Goal: Information Seeking & Learning: Understand process/instructions

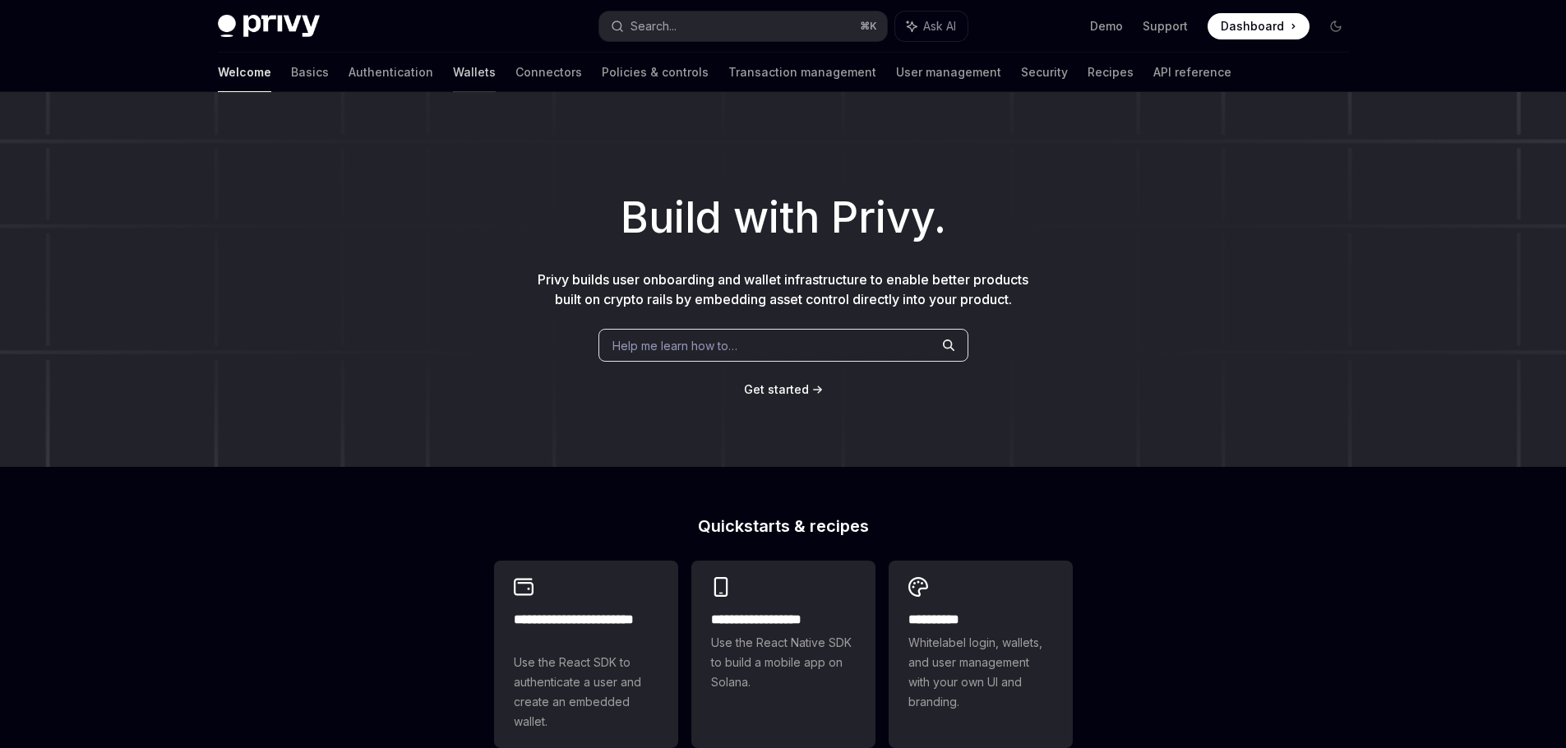
click at [453, 76] on link "Wallets" at bounding box center [474, 72] width 43 height 39
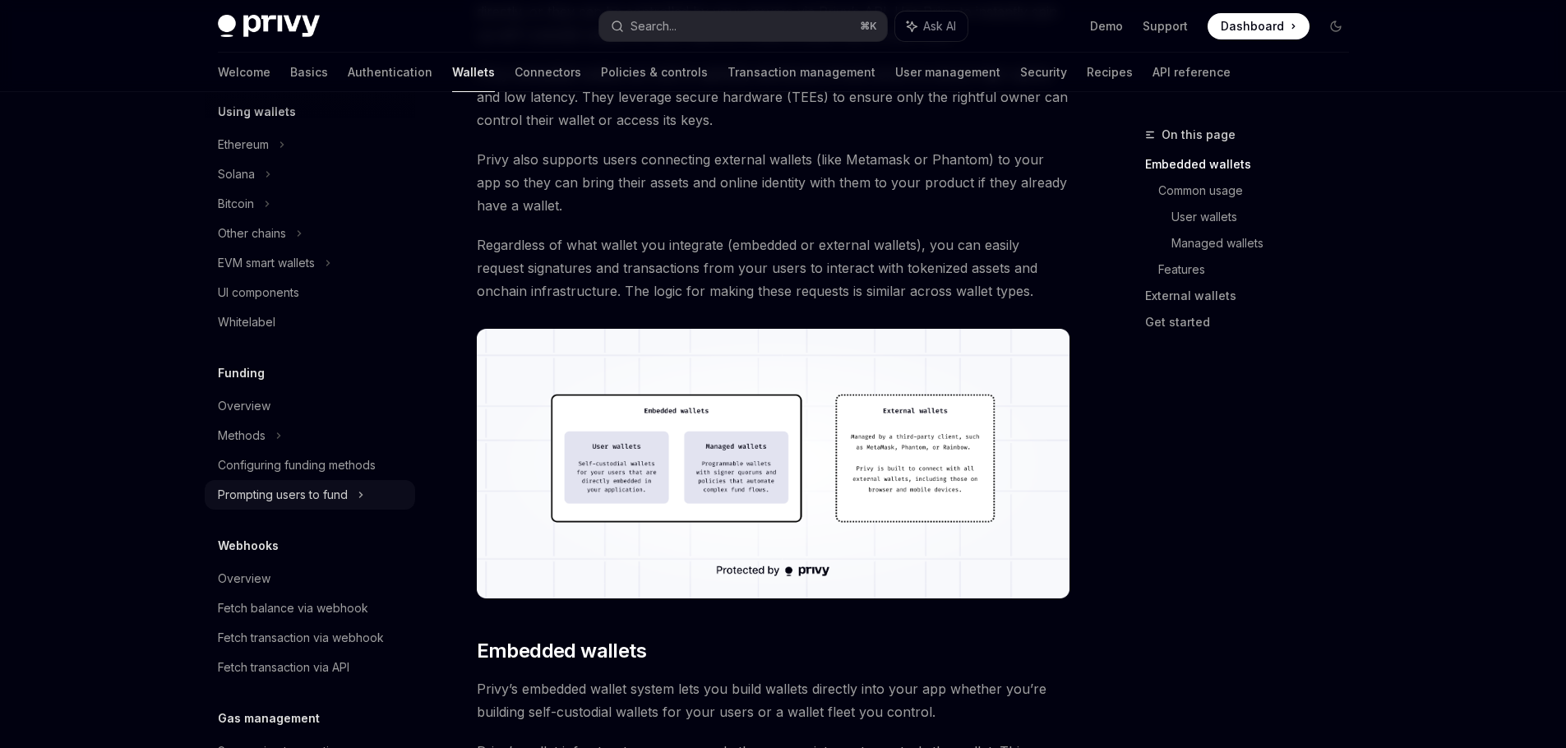
scroll to position [334, 0]
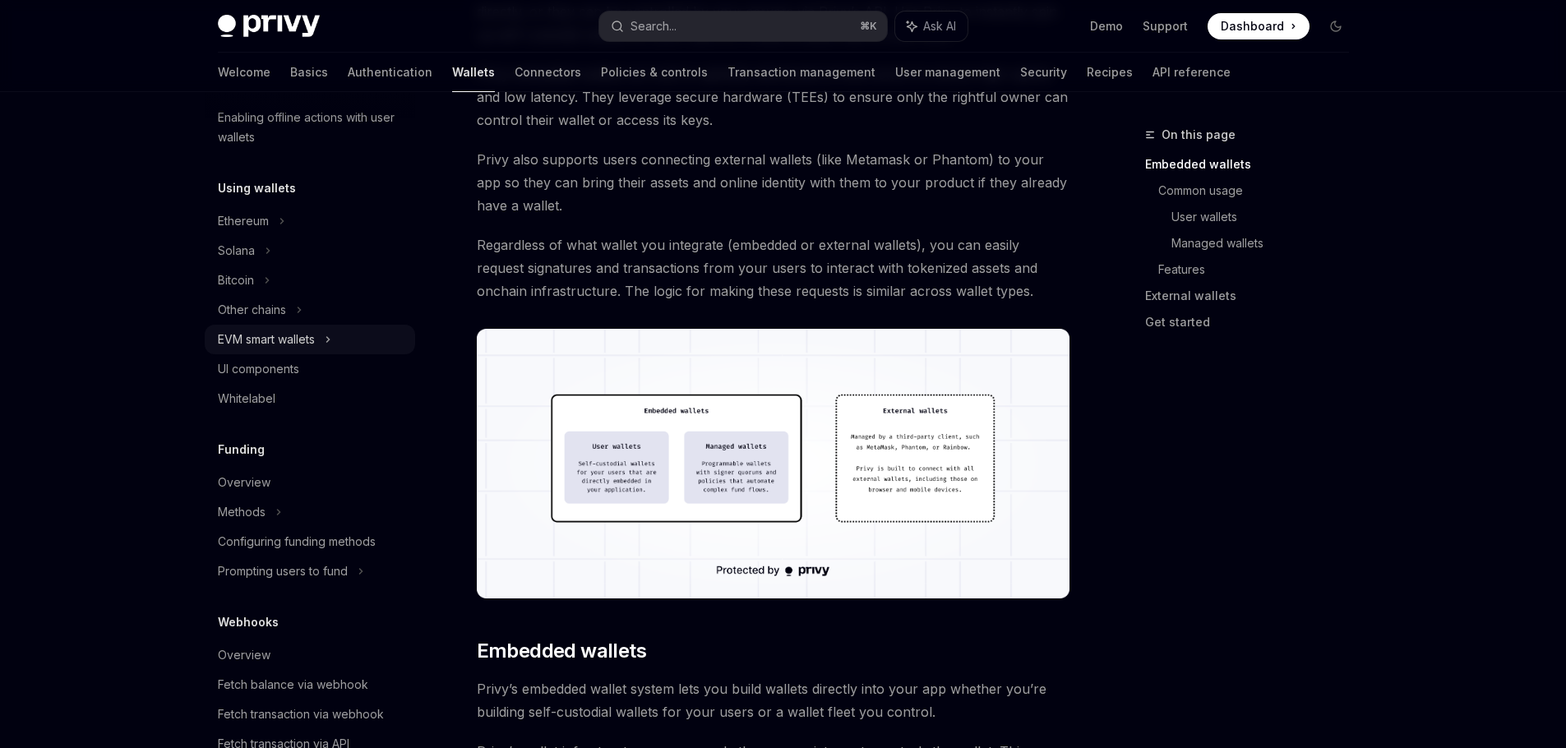
click at [271, 339] on div "EVM smart wallets" at bounding box center [266, 340] width 97 height 20
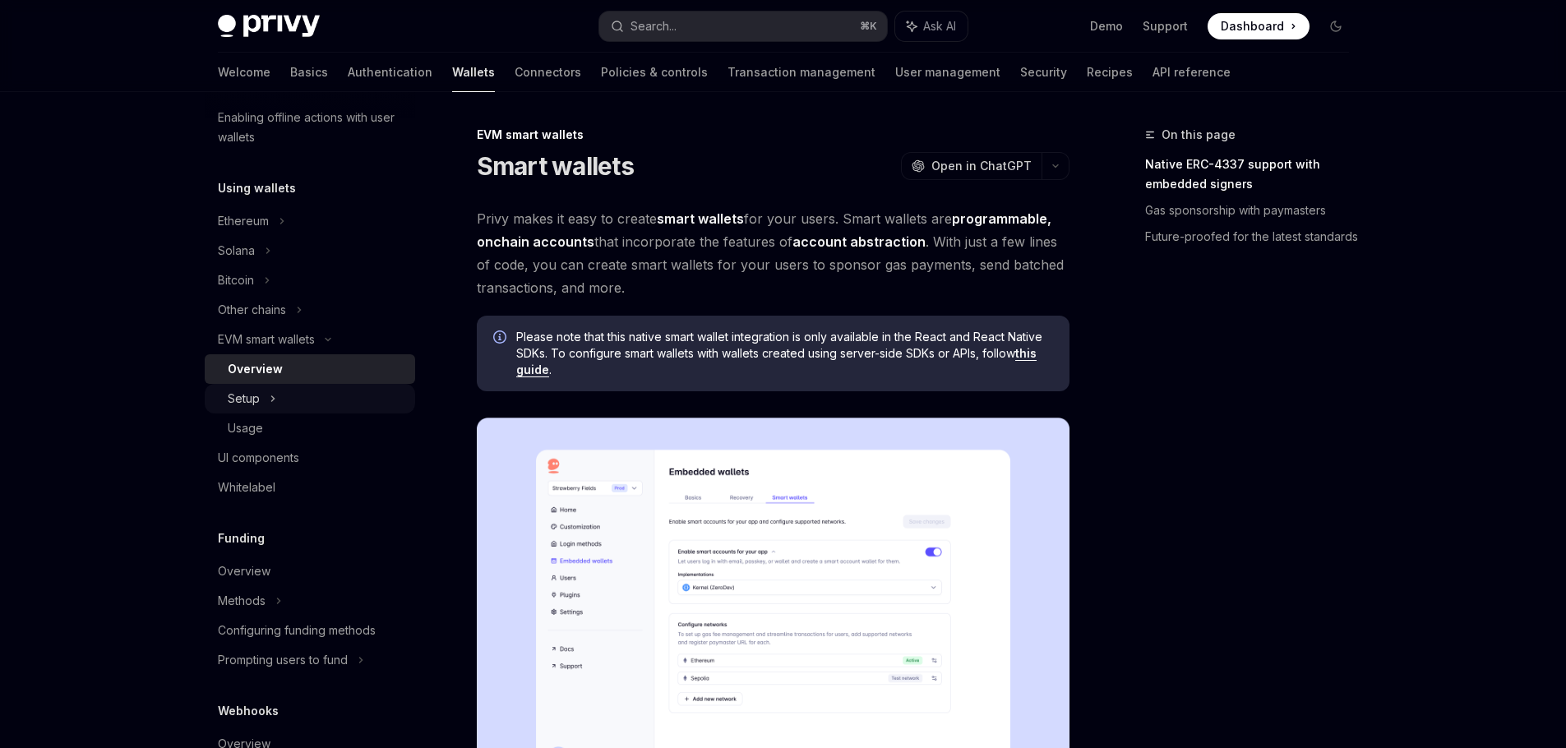
click at [273, 394] on icon at bounding box center [273, 399] width 7 height 20
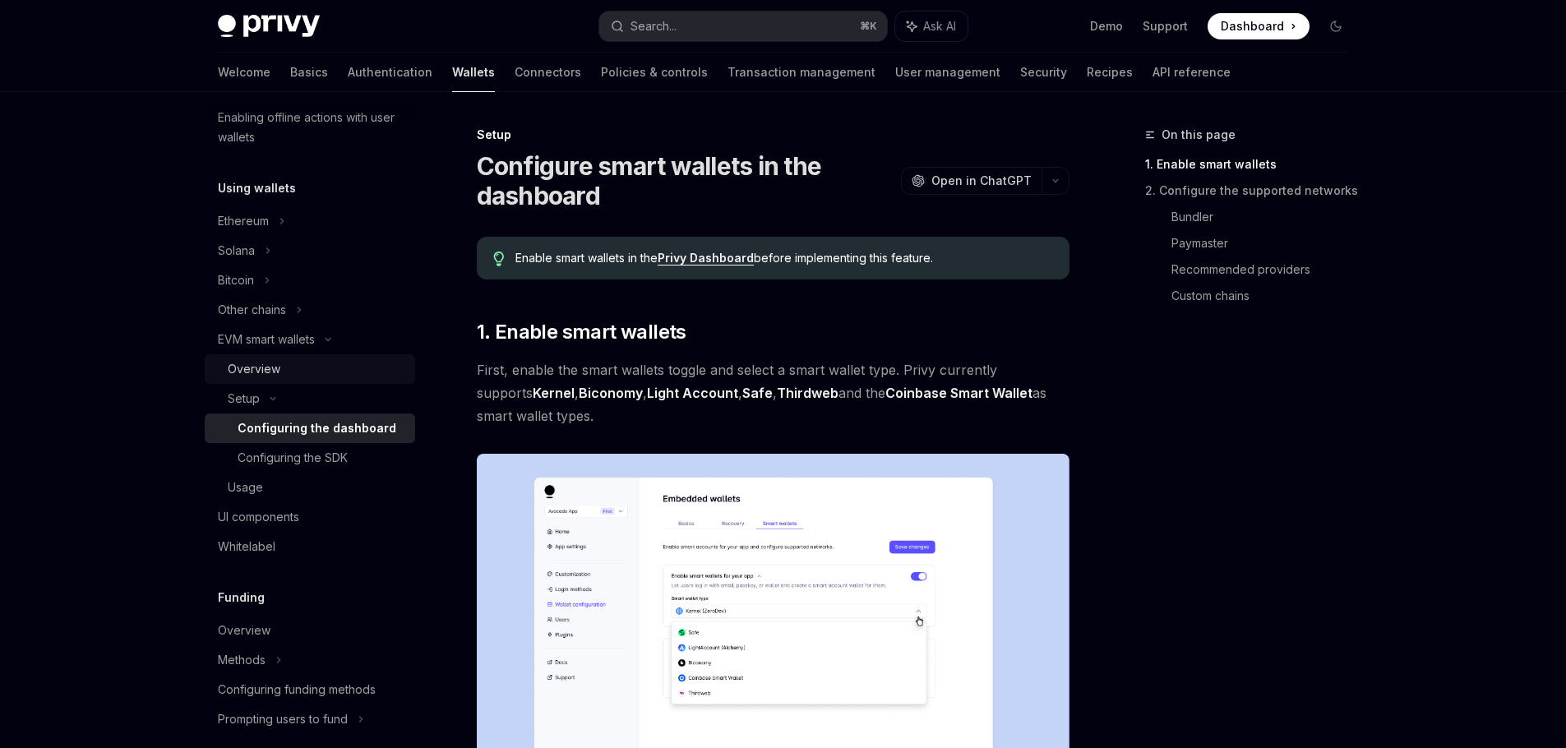
drag, startPoint x: 272, startPoint y: 391, endPoint x: 284, endPoint y: 379, distance: 17.4
click at [273, 392] on div "Setup" at bounding box center [310, 399] width 210 height 30
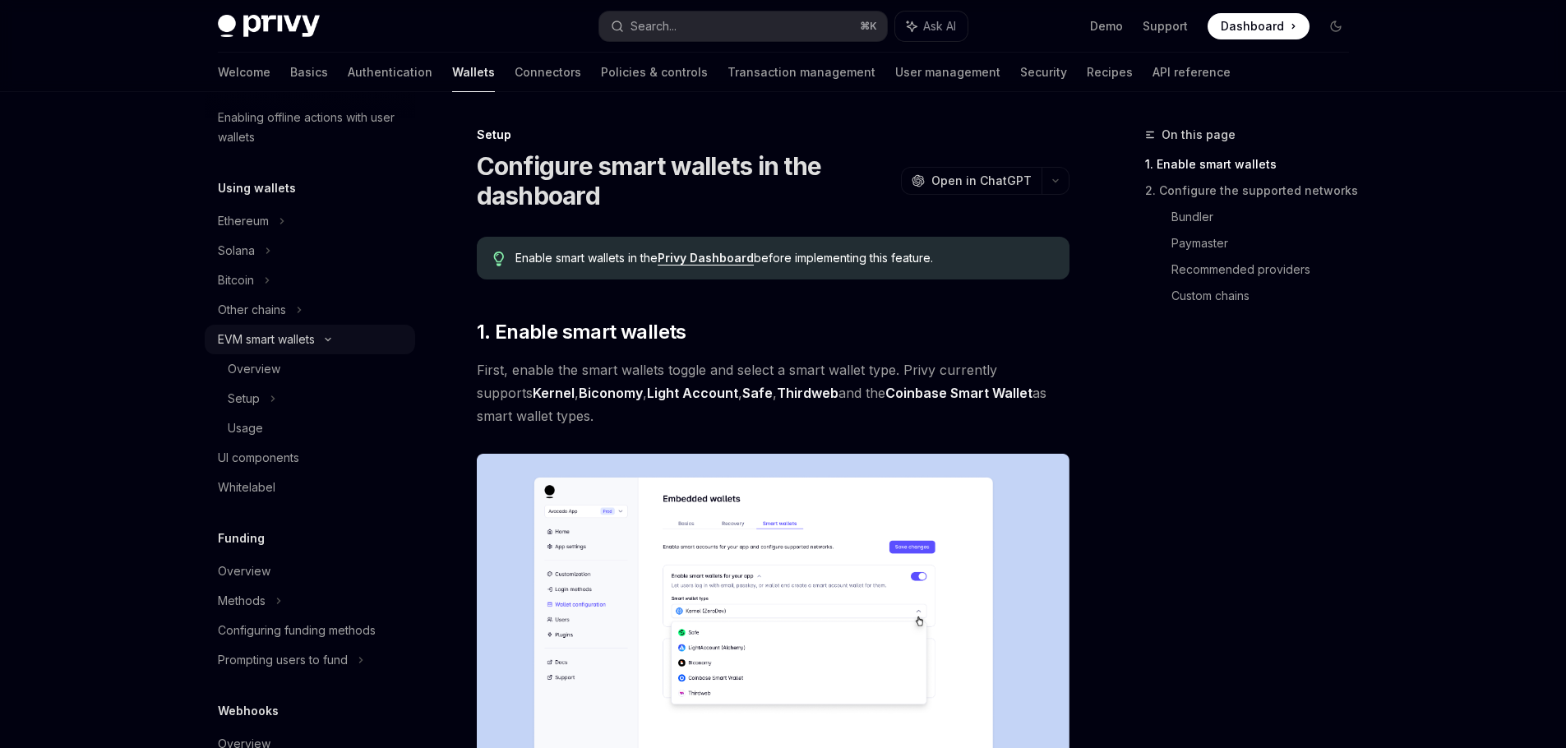
click at [326, 340] on icon at bounding box center [328, 339] width 20 height 7
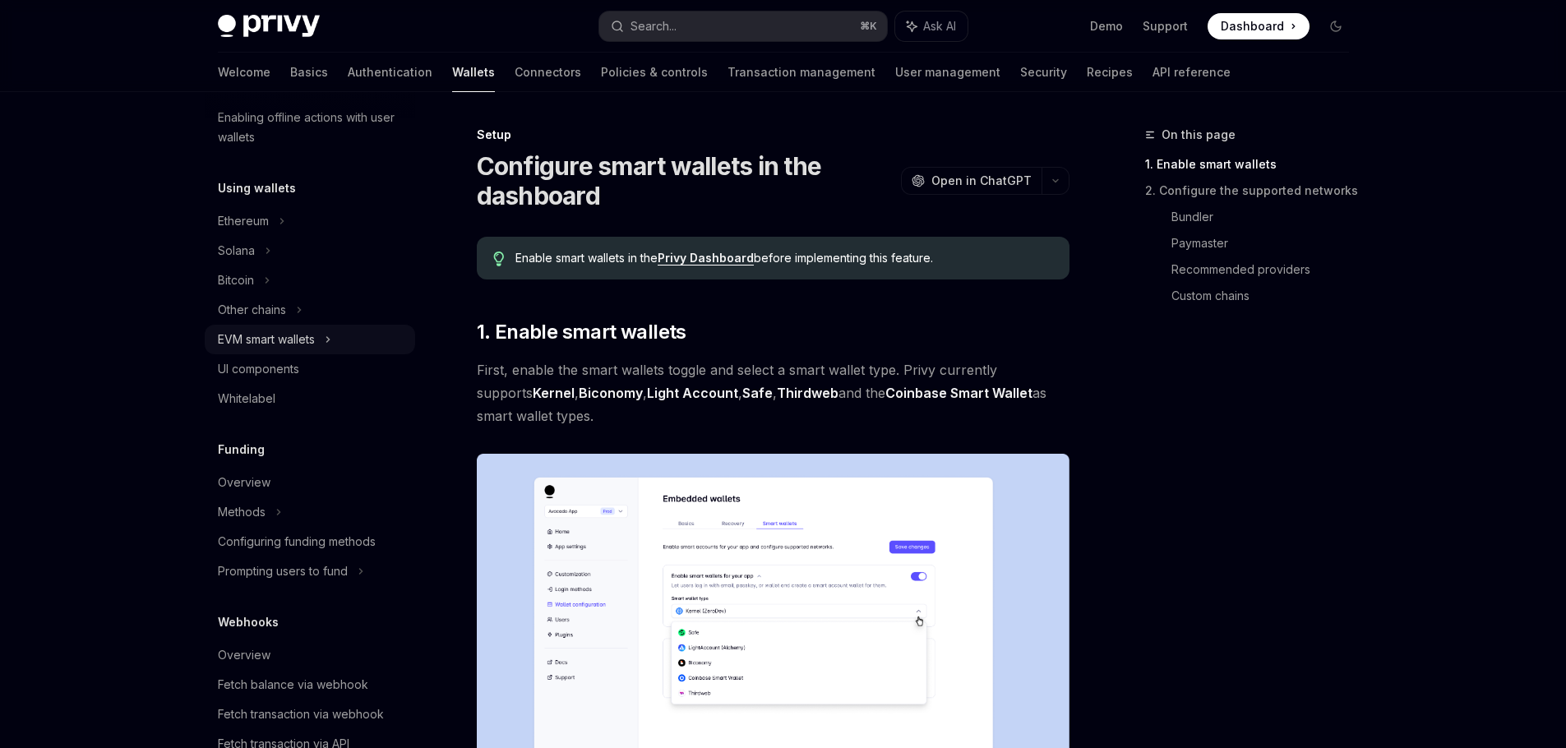
click at [326, 342] on div "EVM smart wallets" at bounding box center [310, 340] width 210 height 30
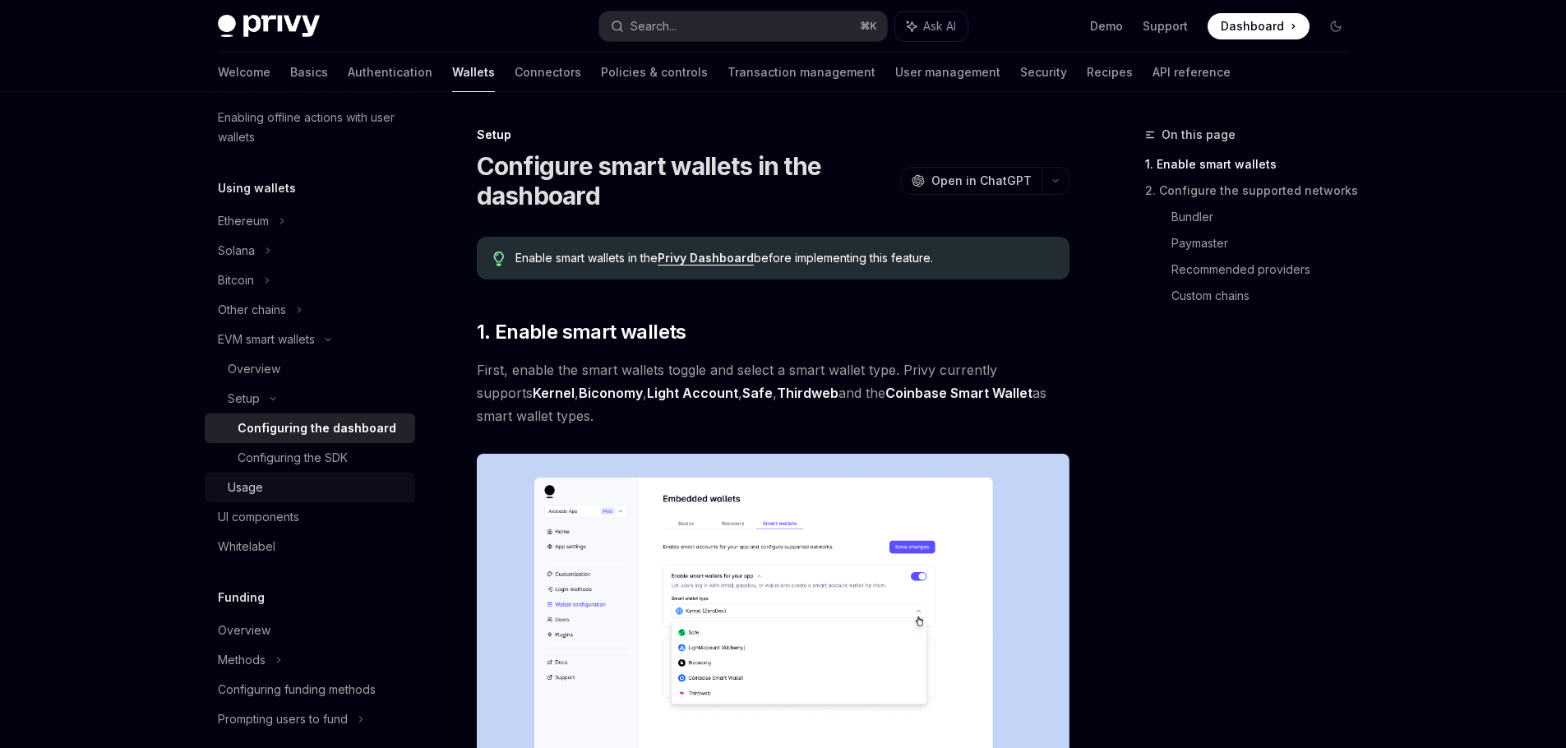
click at [272, 484] on div "Usage" at bounding box center [317, 487] width 178 height 20
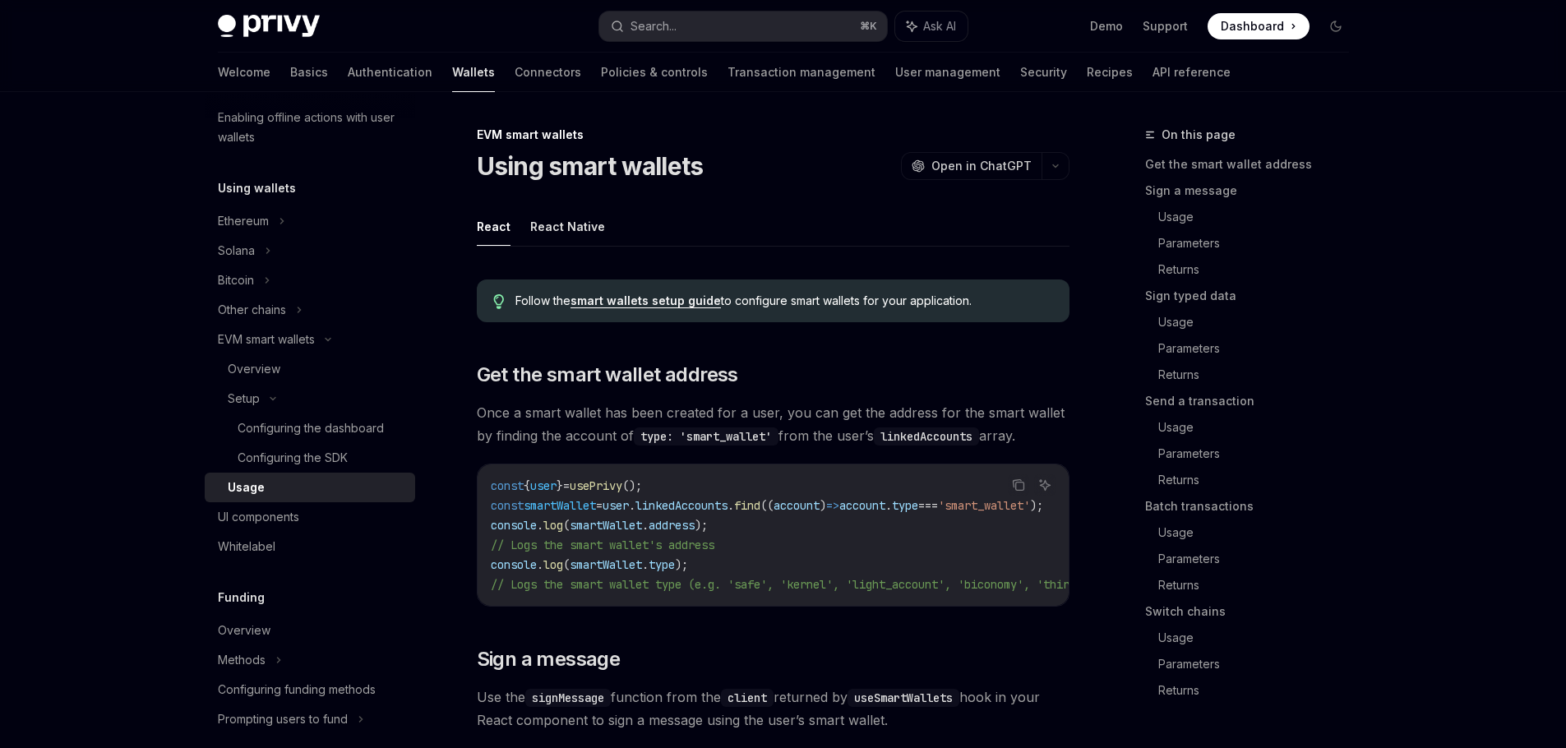
type textarea "*"
click at [328, 336] on icon at bounding box center [328, 339] width 20 height 7
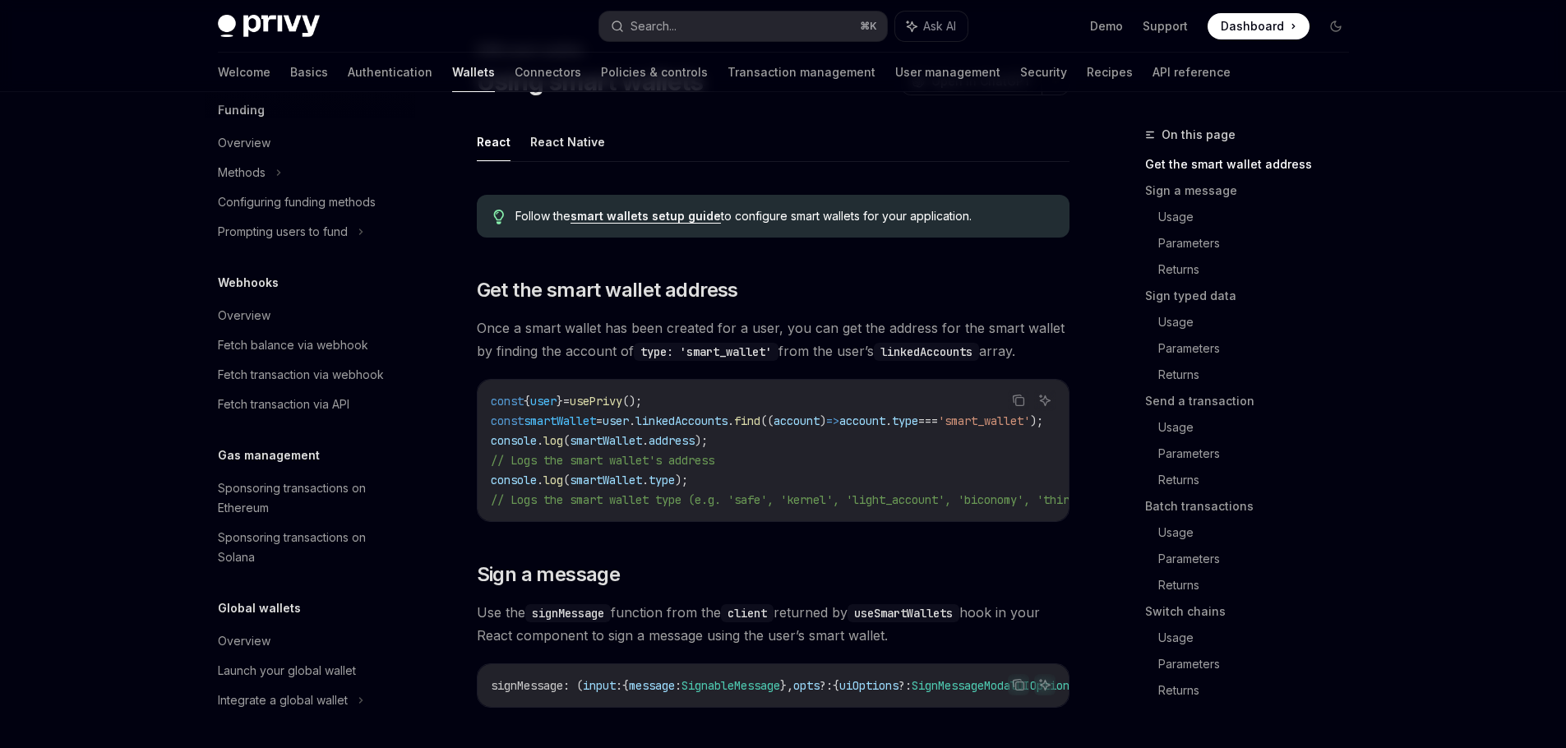
scroll to position [353, 0]
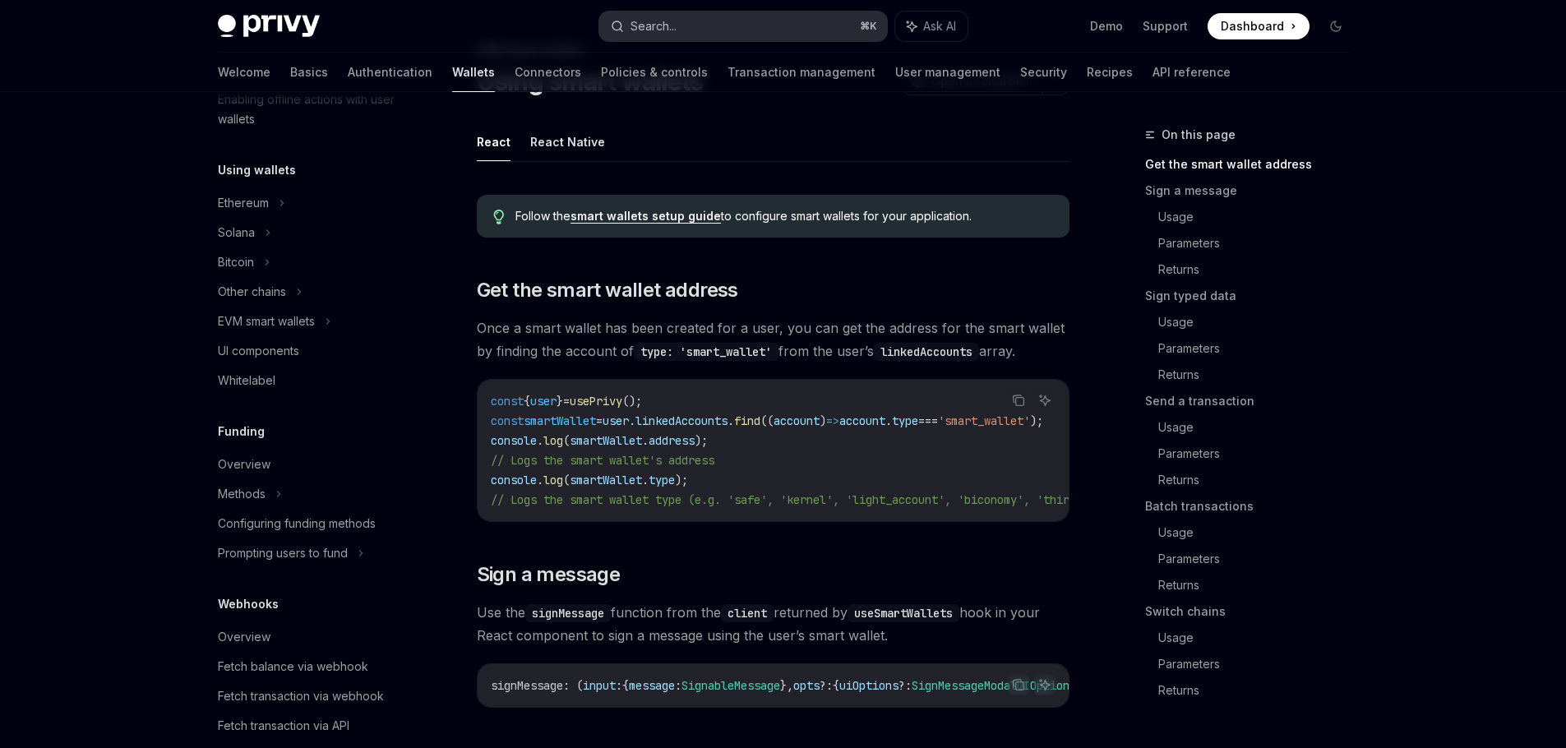
click at [704, 25] on button "Search... ⌘ K" at bounding box center [743, 27] width 288 height 30
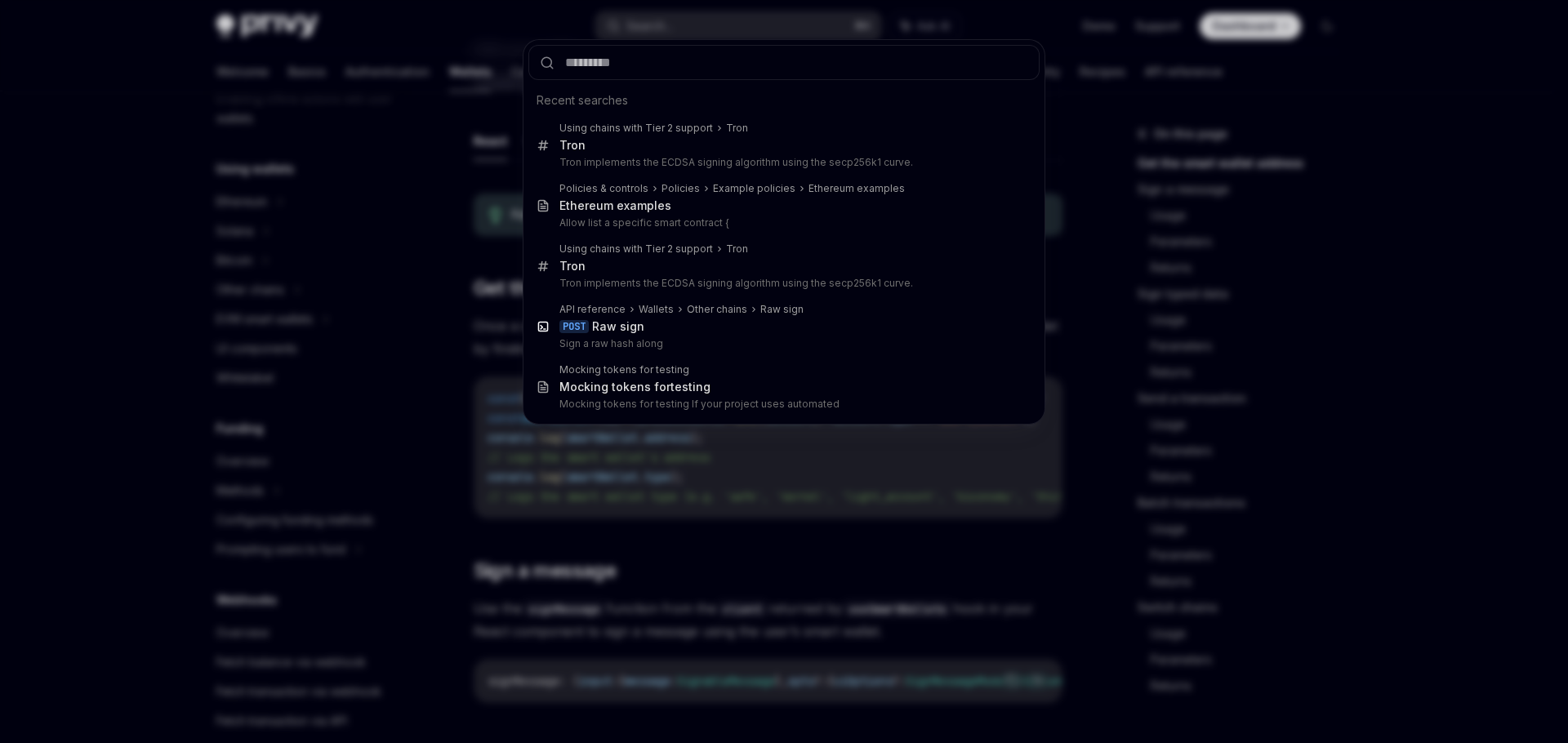
type input "**********"
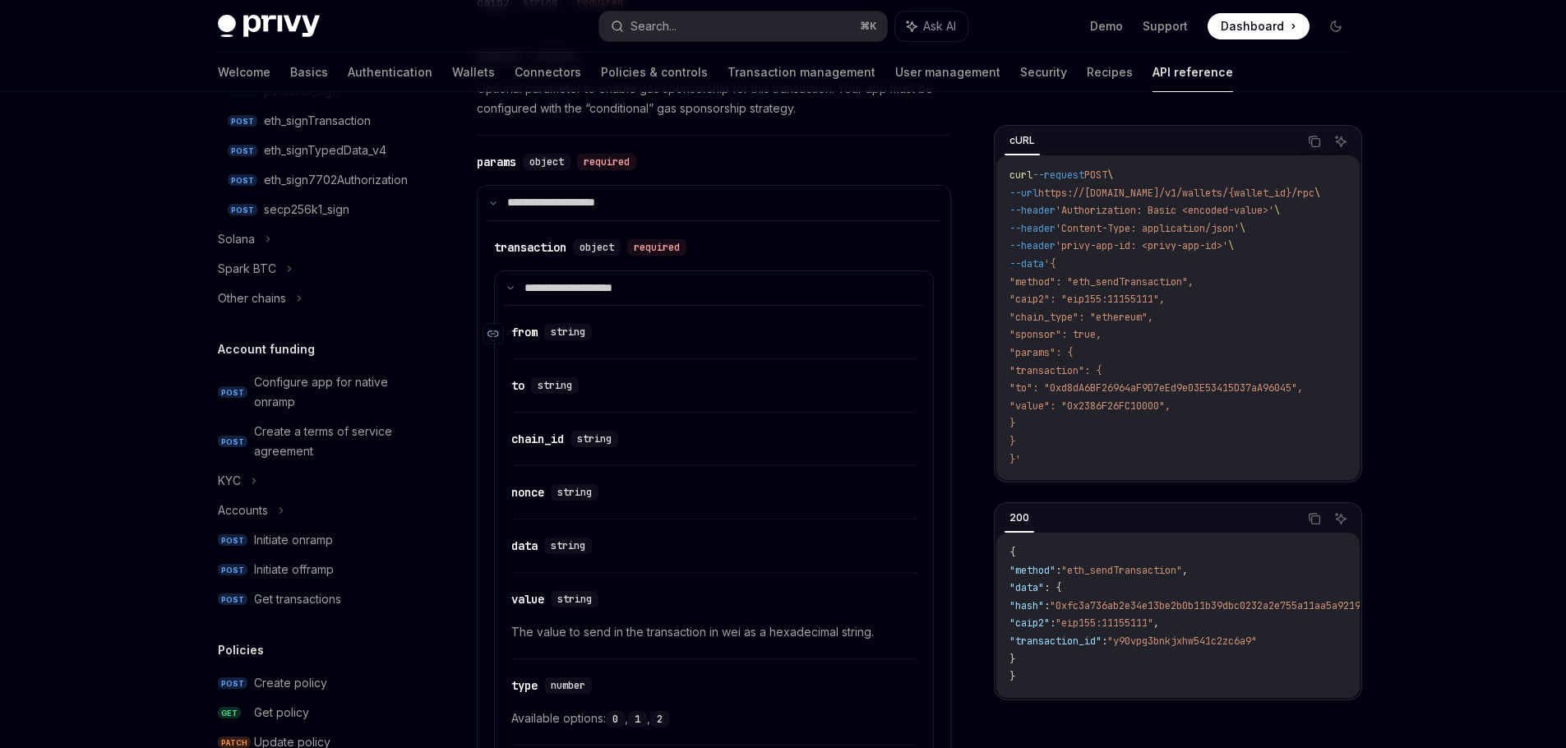
scroll to position [829, 0]
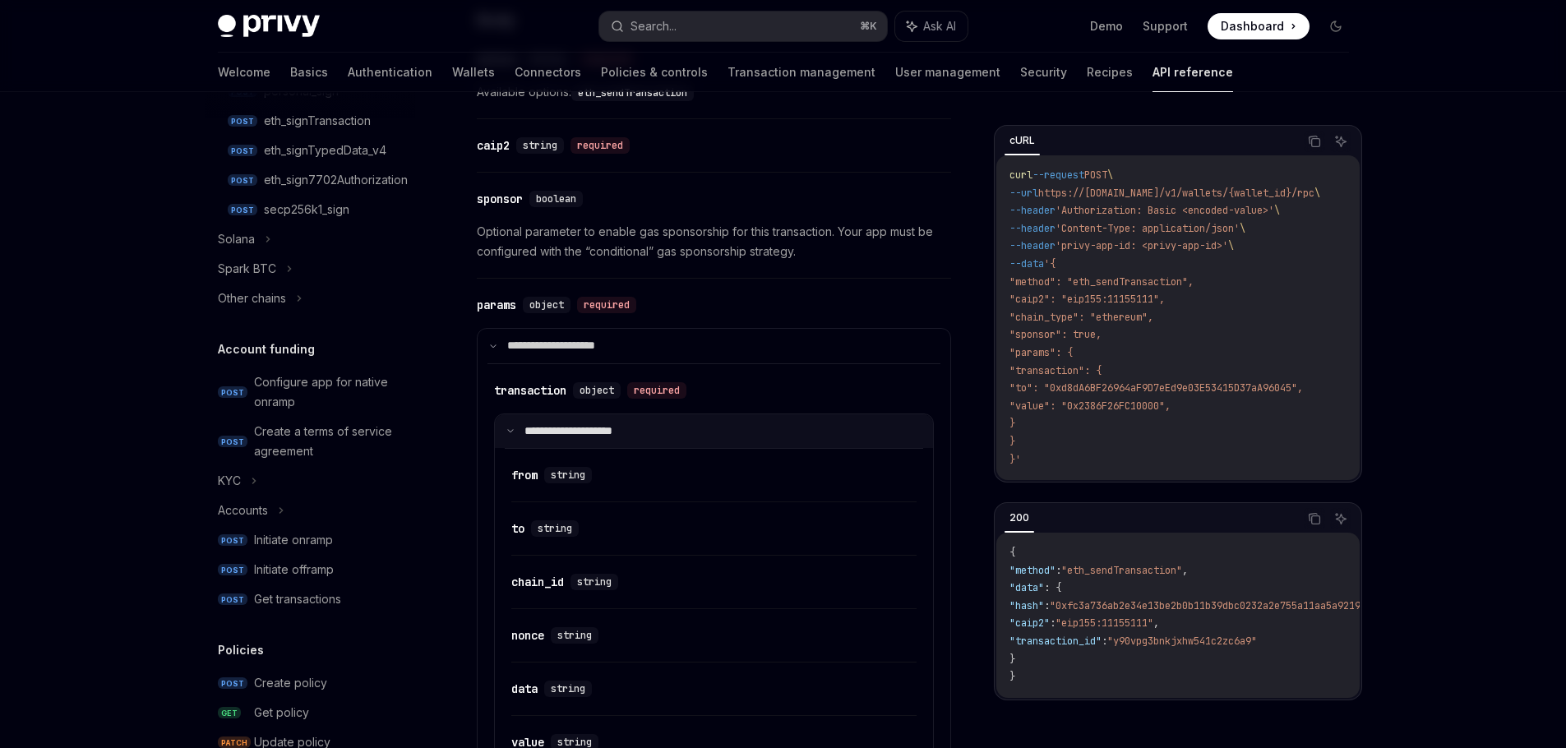
click at [505, 422] on summary "**********" at bounding box center [714, 431] width 438 height 35
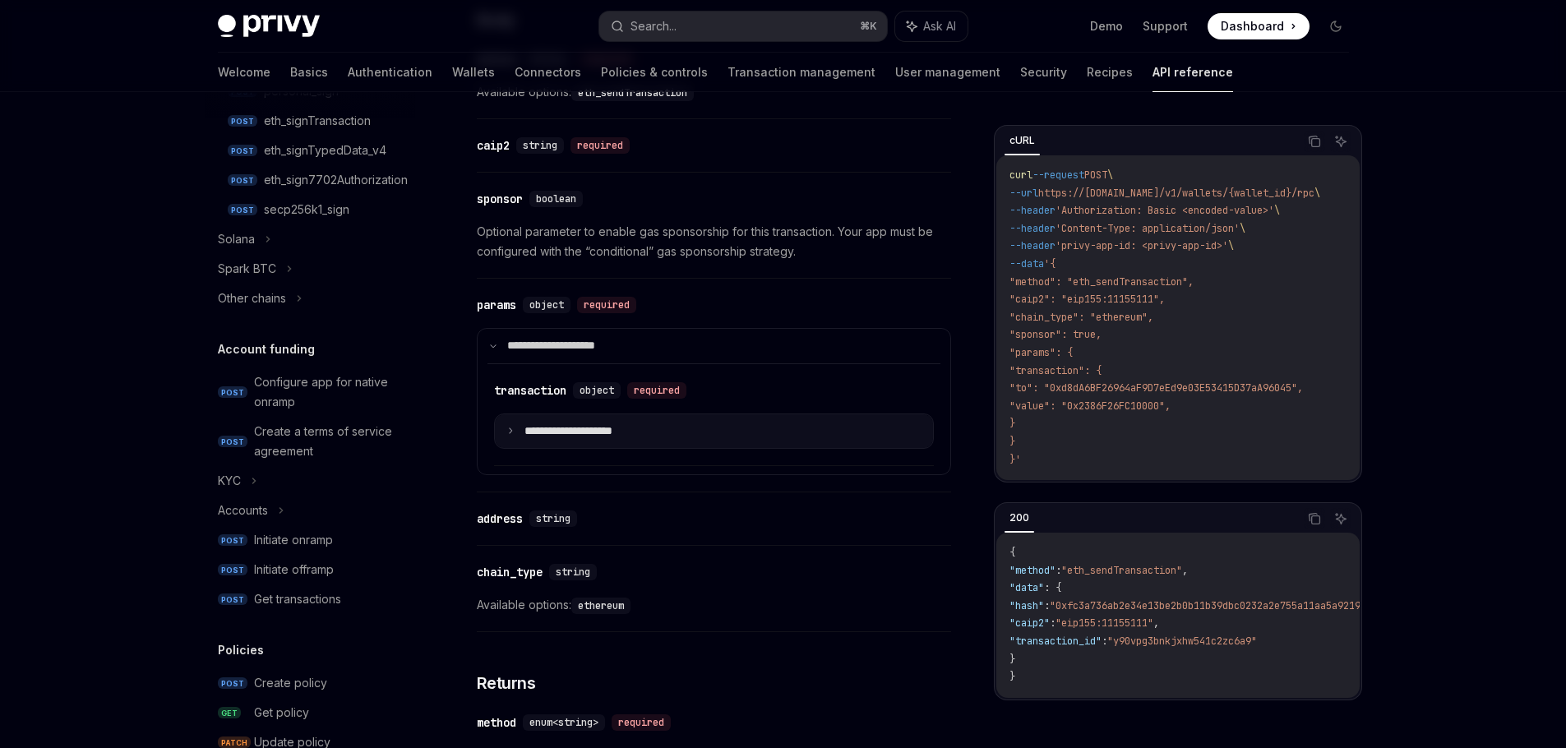
click at [509, 428] on icon at bounding box center [510, 431] width 8 height 8
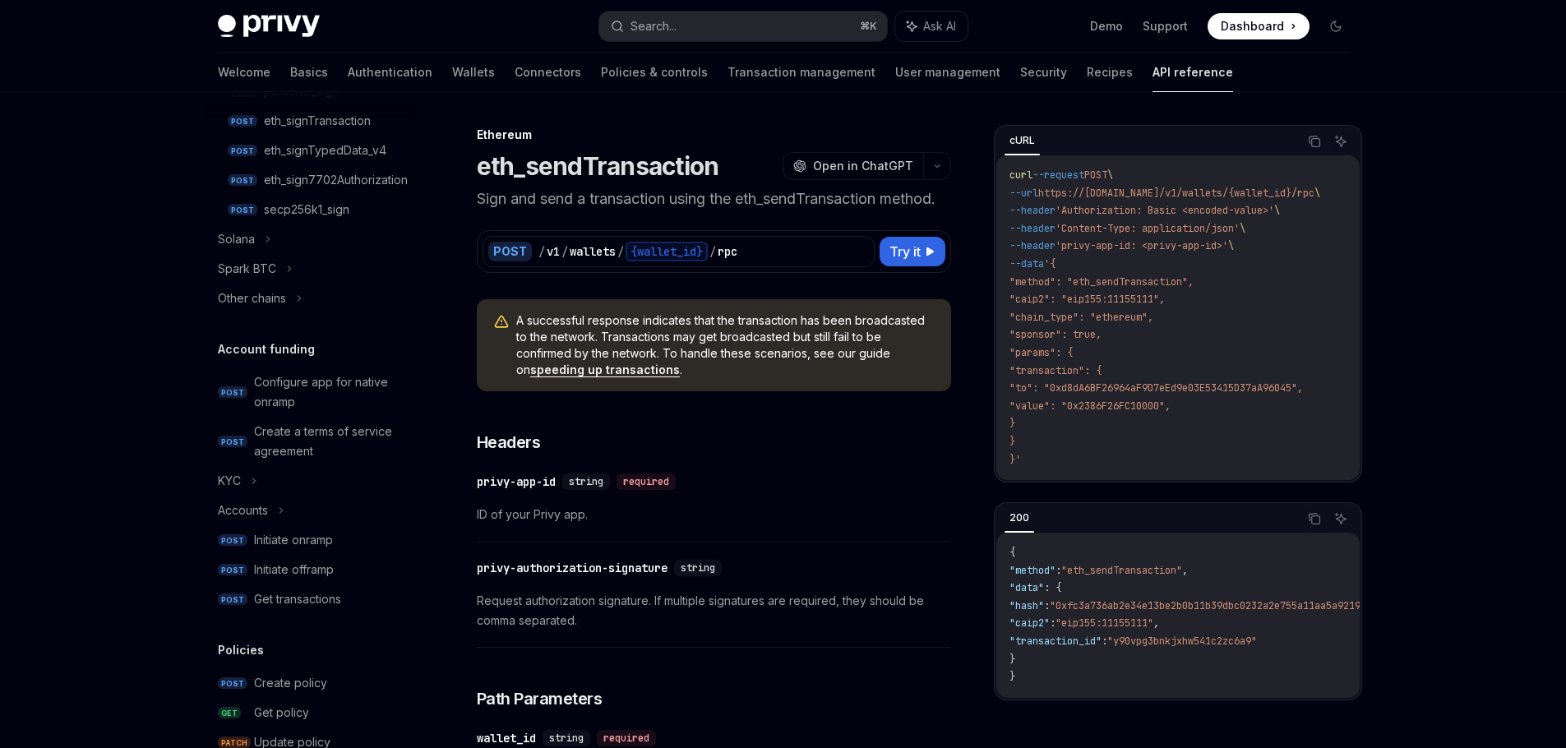
scroll to position [10, 0]
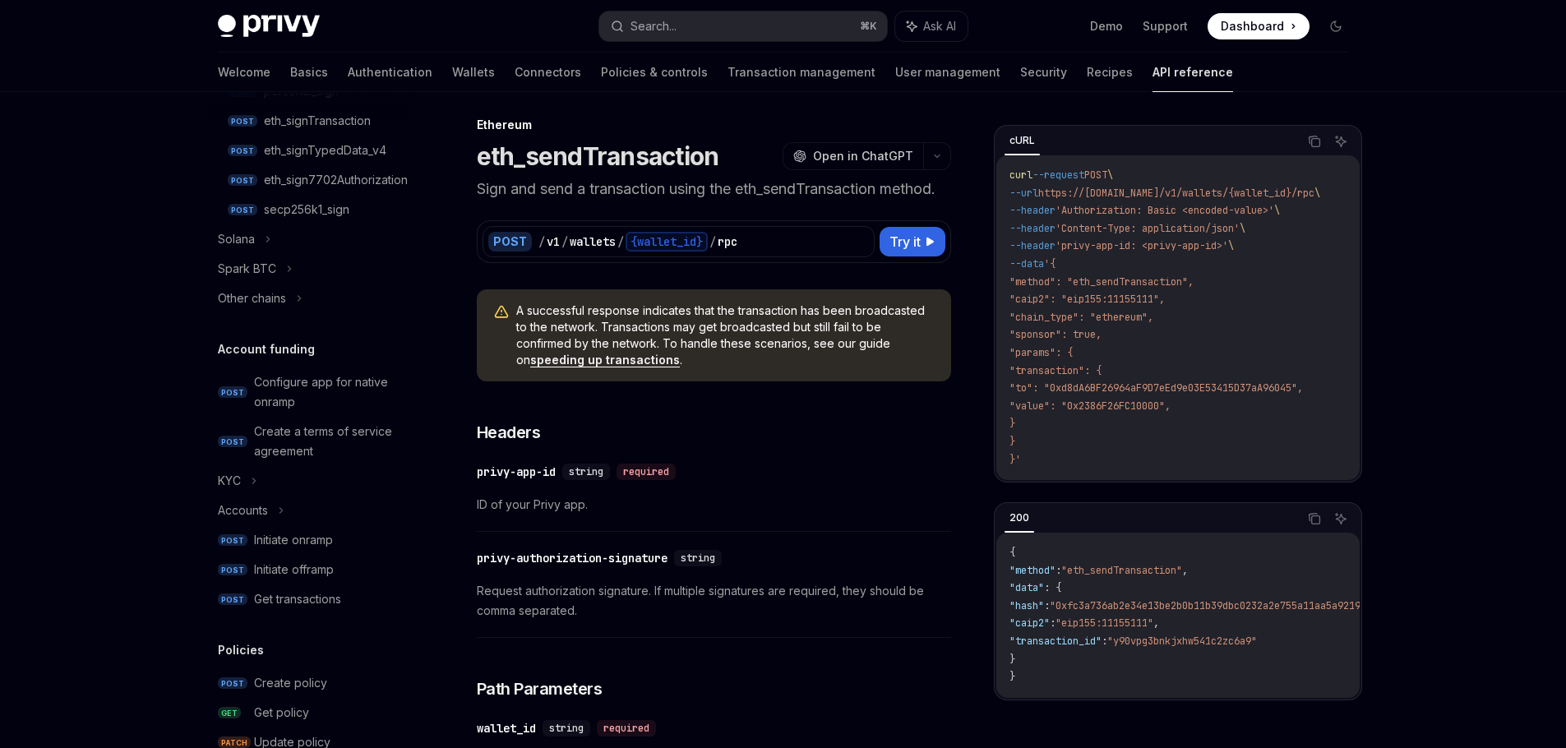
click at [615, 358] on link "speeding up transactions" at bounding box center [605, 360] width 150 height 15
type textarea "*"
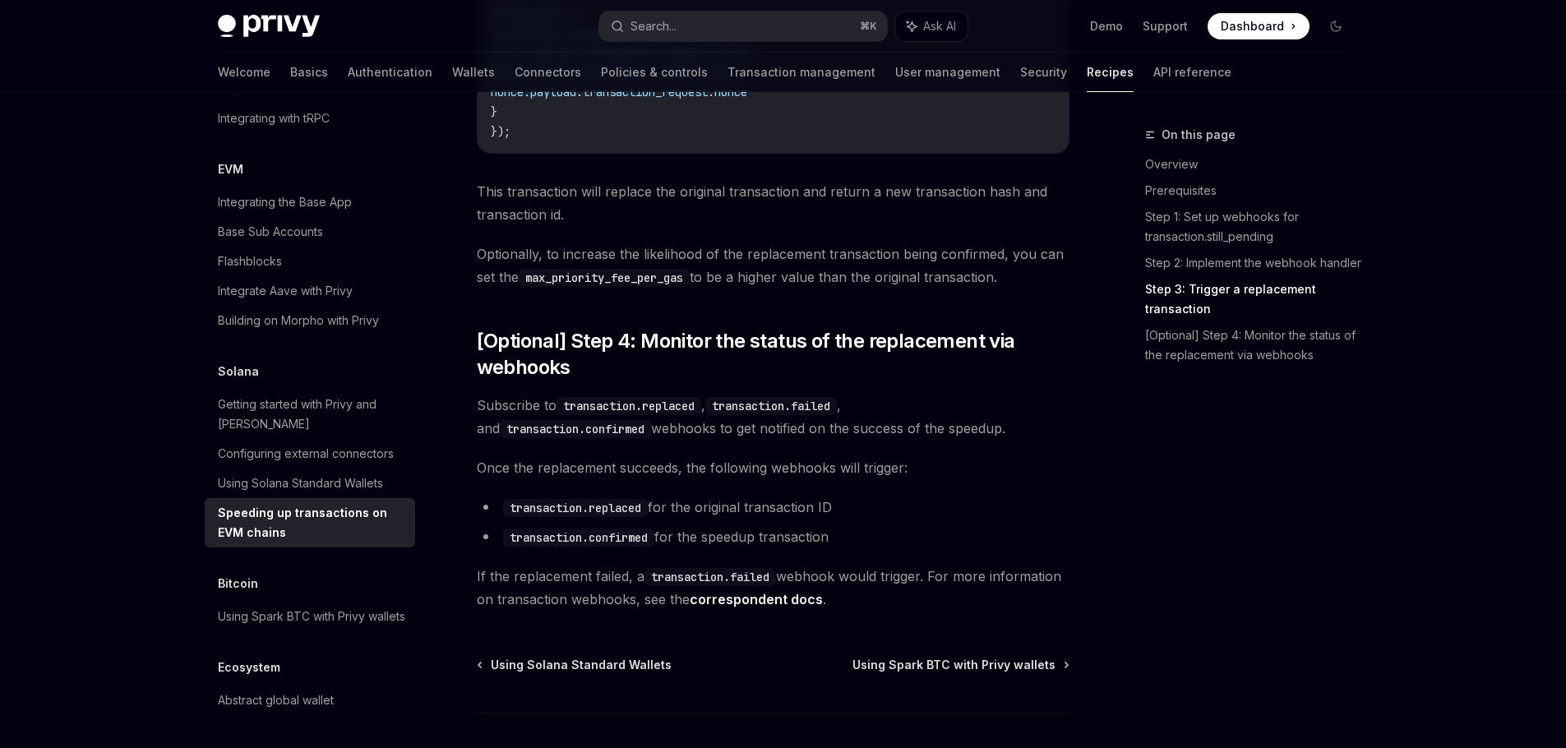
scroll to position [1889, 0]
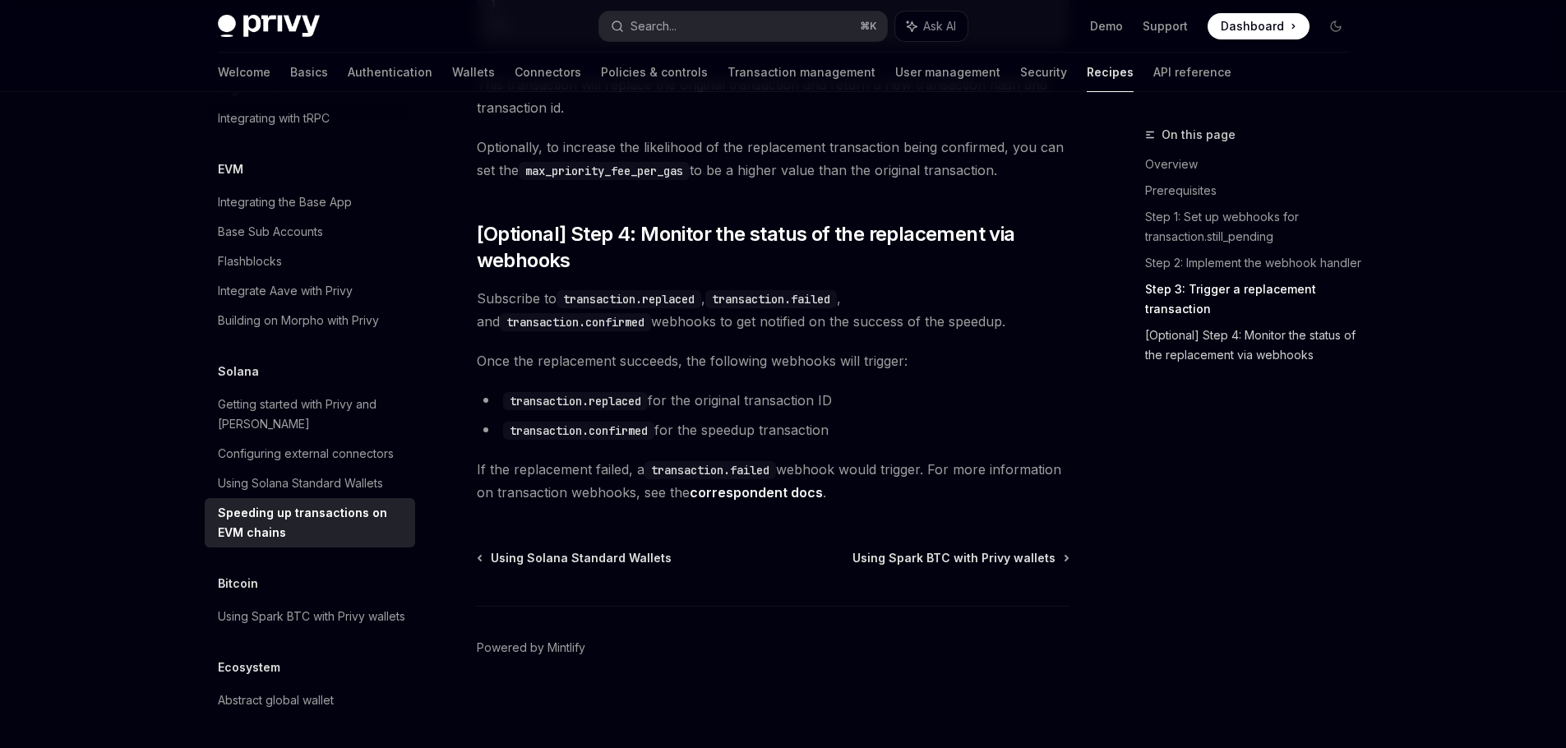
click at [1320, 339] on link "[Optional] Step 4: Monitor the status of the replacement via webhooks" at bounding box center [1253, 345] width 217 height 46
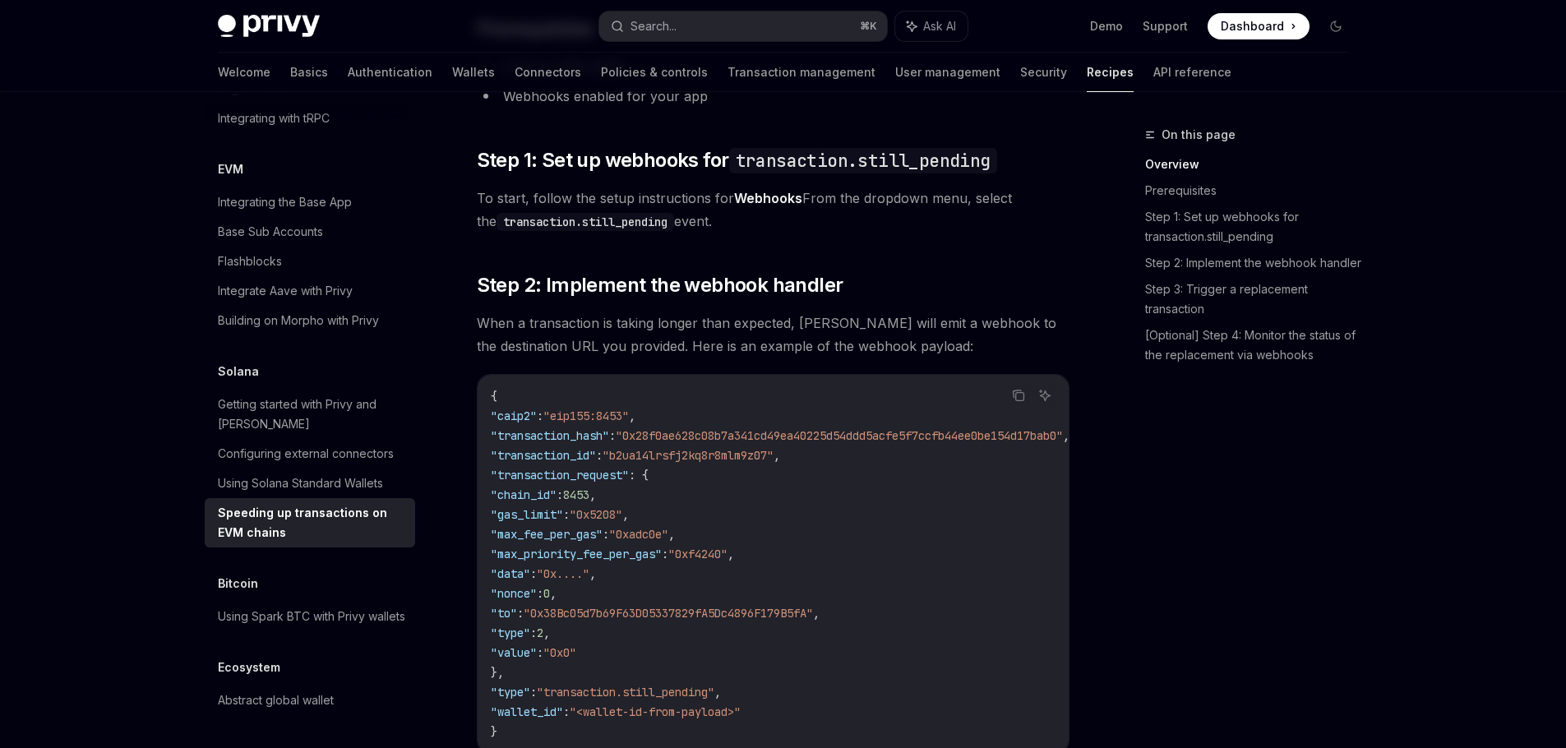
scroll to position [240, 0]
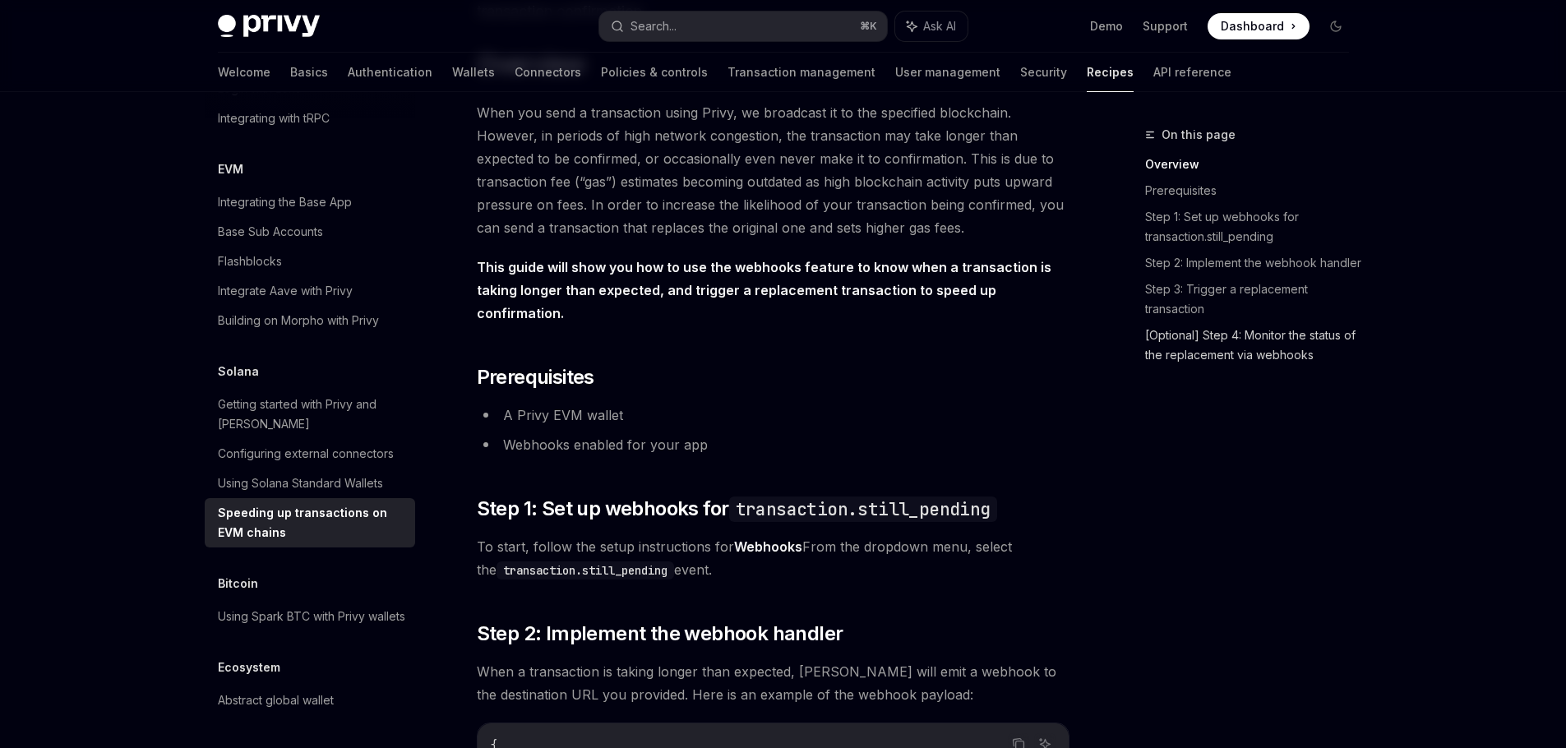
click at [1212, 351] on link "[Optional] Step 4: Monitor the status of the replacement via webhooks" at bounding box center [1253, 345] width 217 height 46
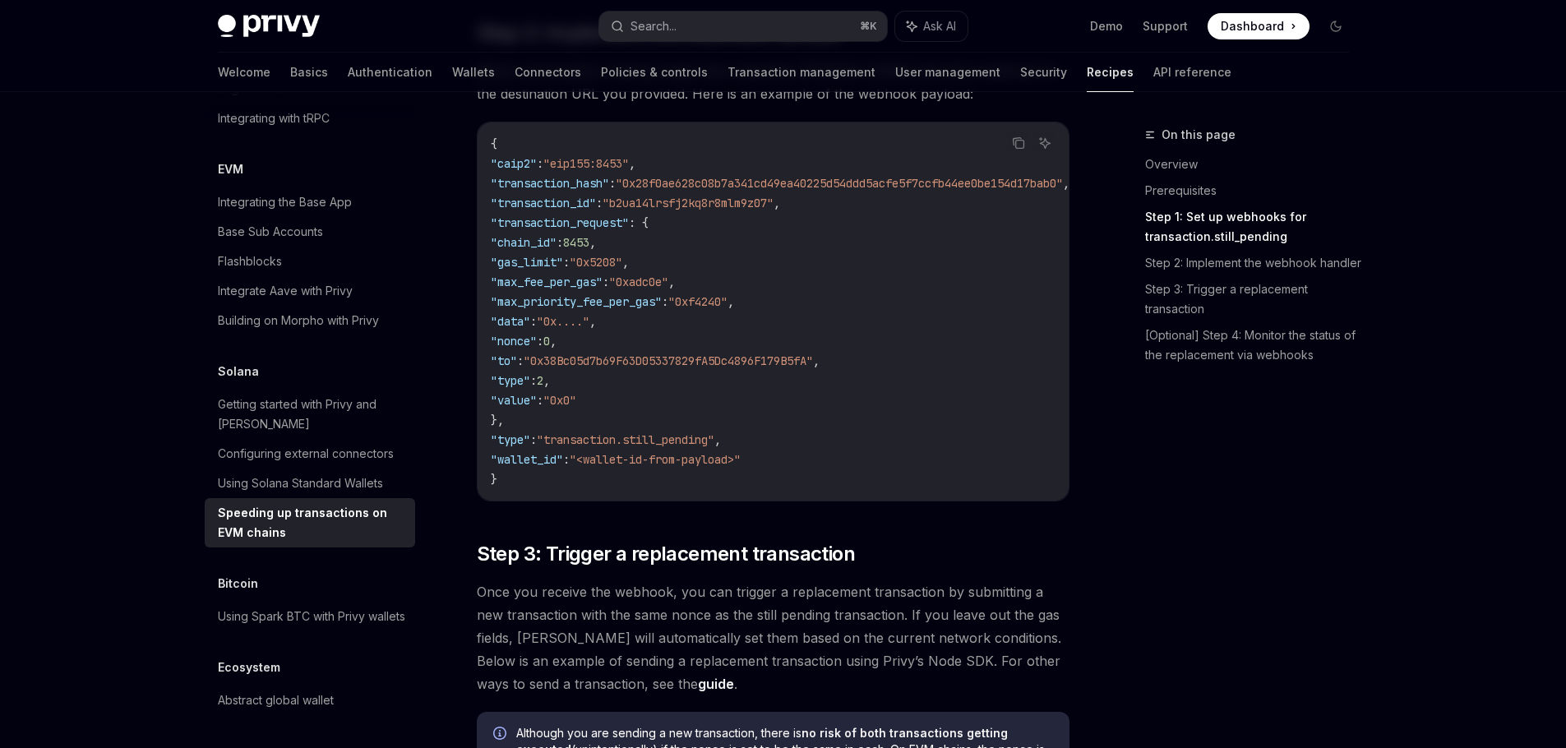
scroll to position [732, 0]
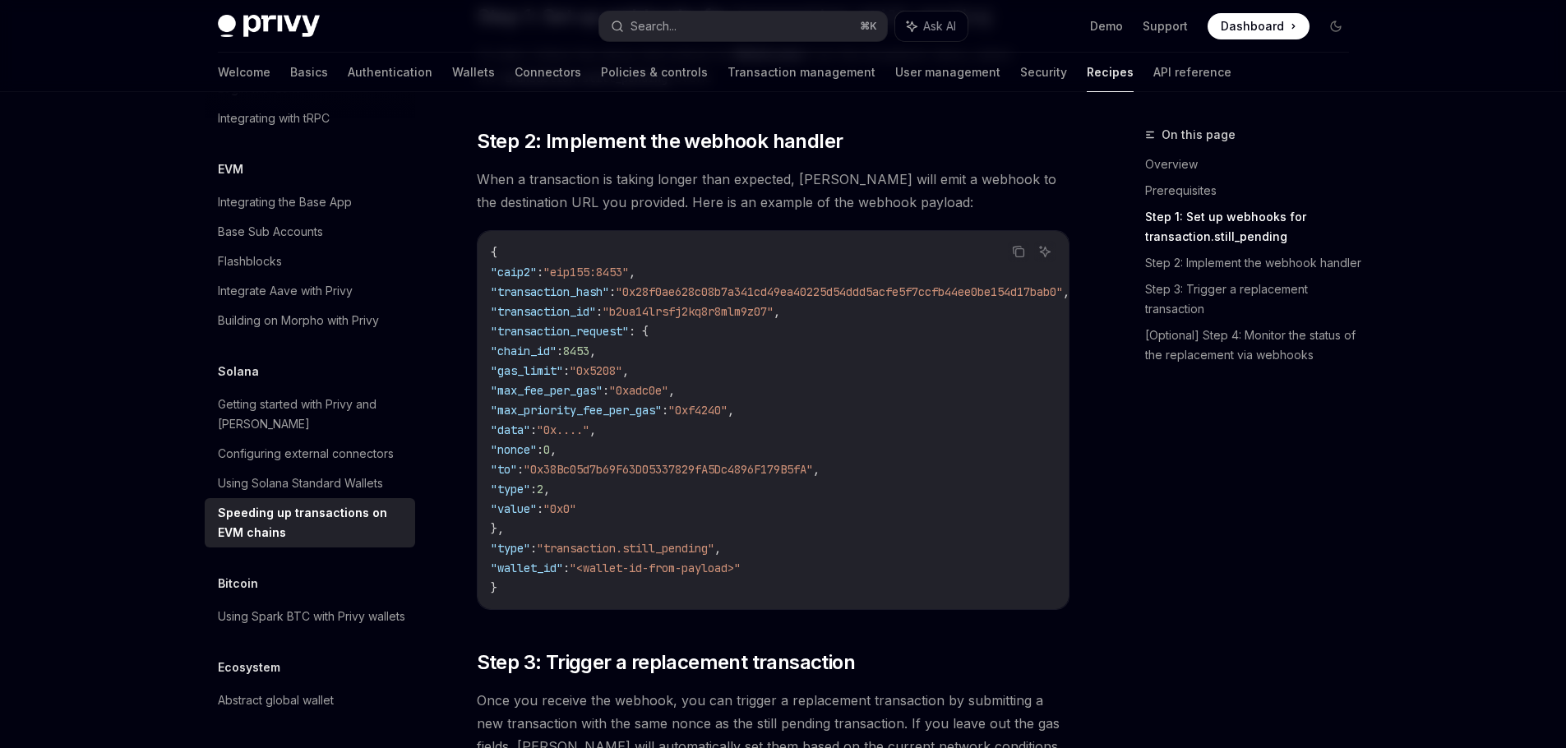
click at [607, 473] on span ""0x38Bc05d7b69F63D05337829fA5Dc4896F179B5fA"" at bounding box center [668, 469] width 289 height 15
click at [727, 411] on span ""0xf4240"" at bounding box center [697, 410] width 59 height 15
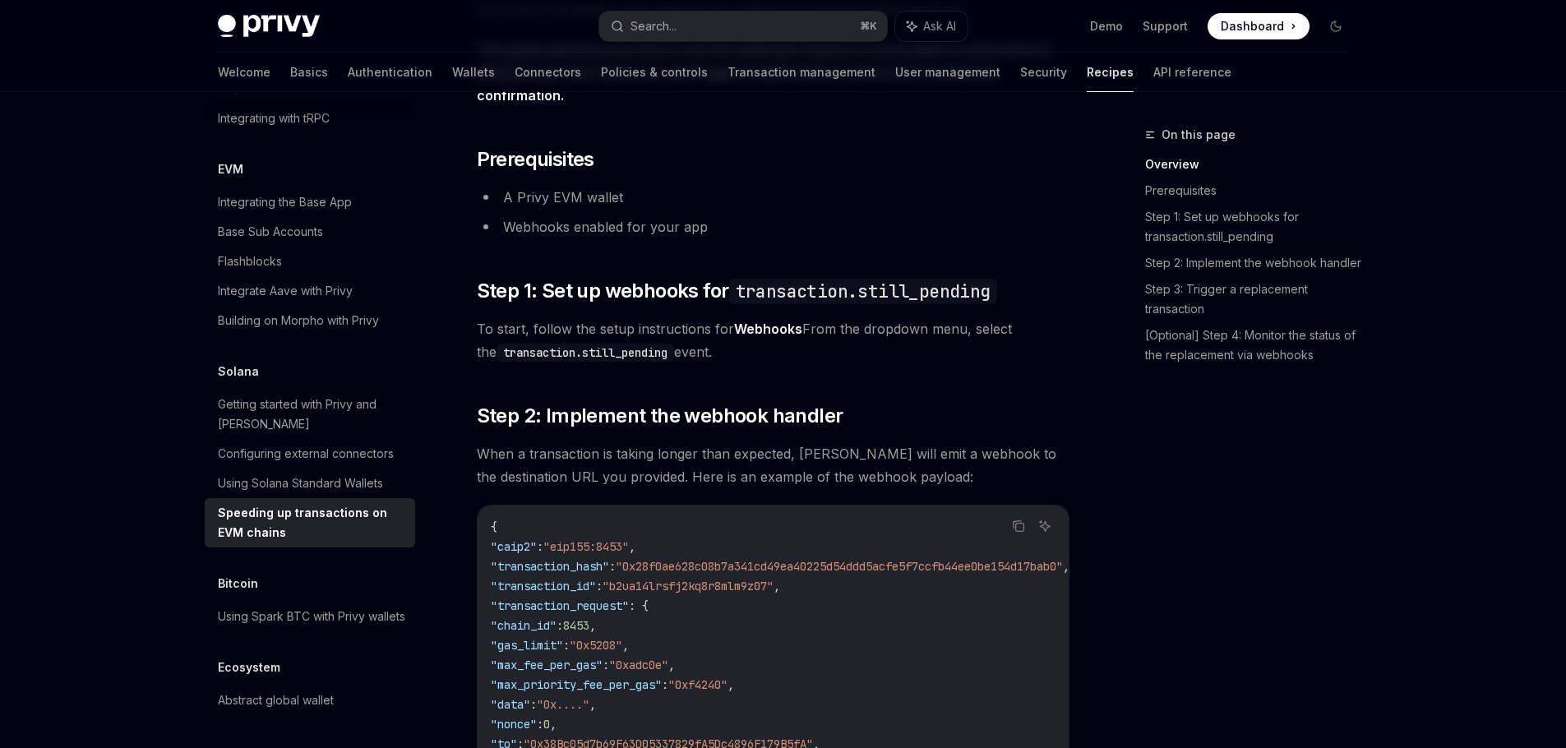
click at [823, 453] on span "When a transaction is taking longer than expected, [PERSON_NAME] will emit a we…" at bounding box center [773, 465] width 593 height 46
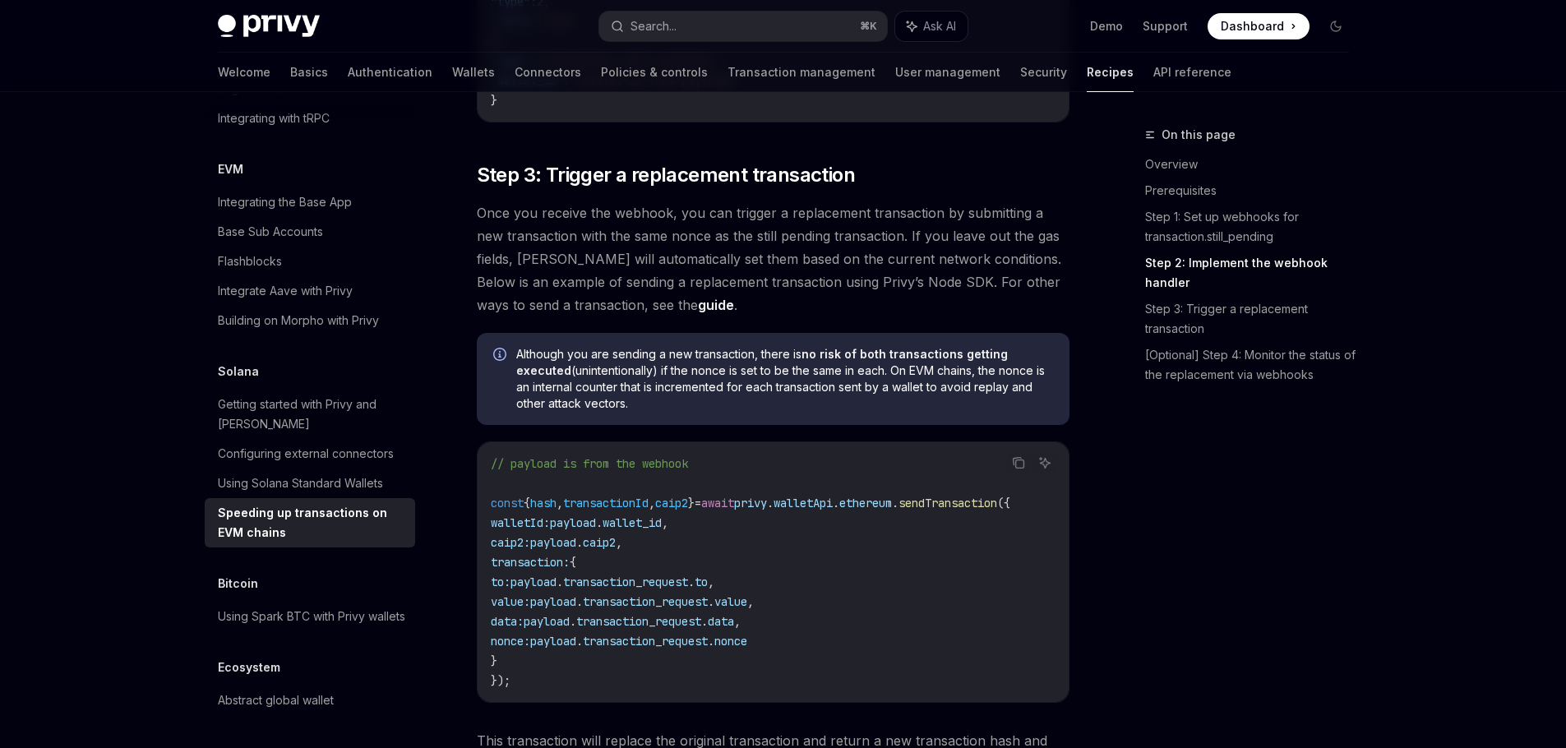
scroll to position [1229, 0]
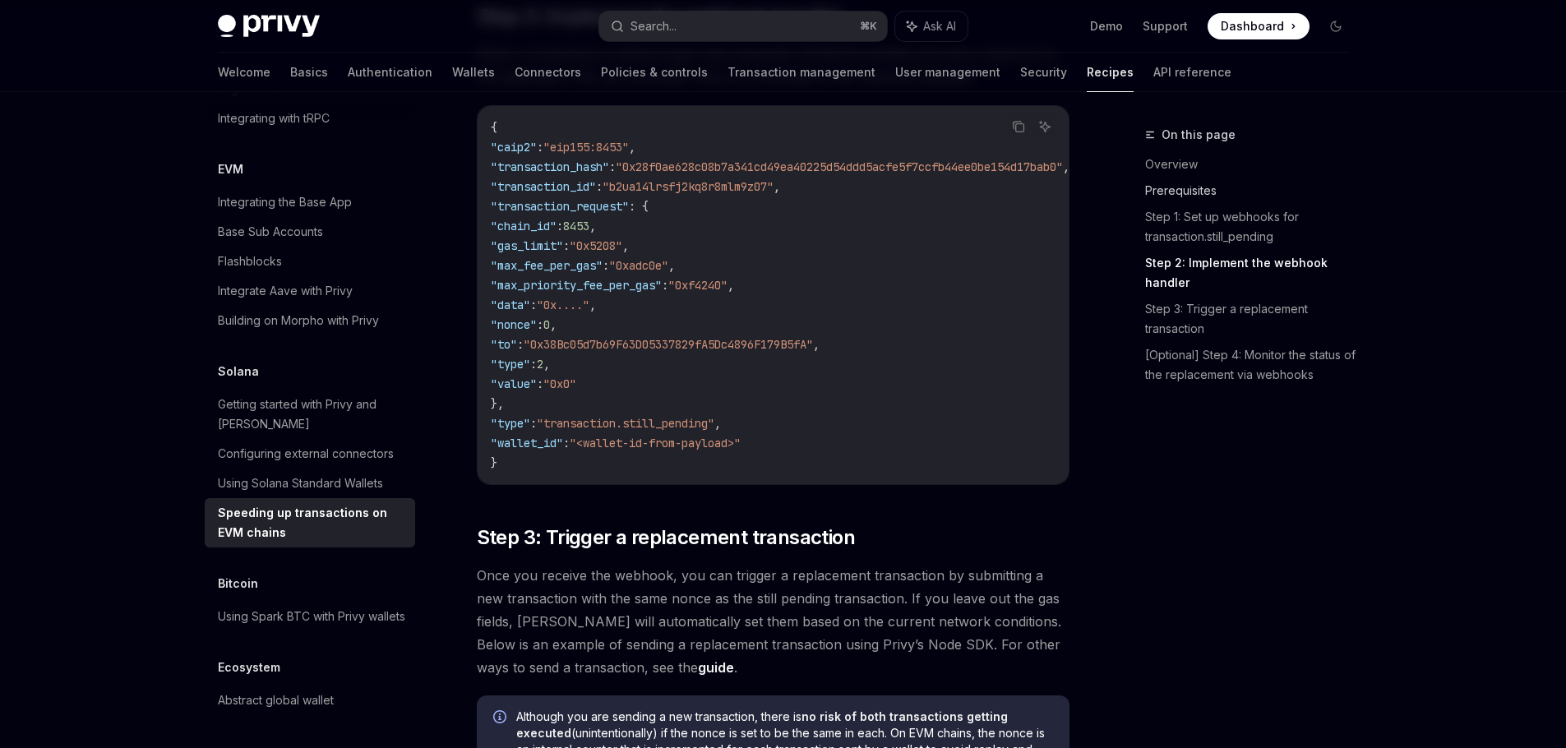
click at [1188, 178] on link "Prerequisites" at bounding box center [1253, 191] width 217 height 26
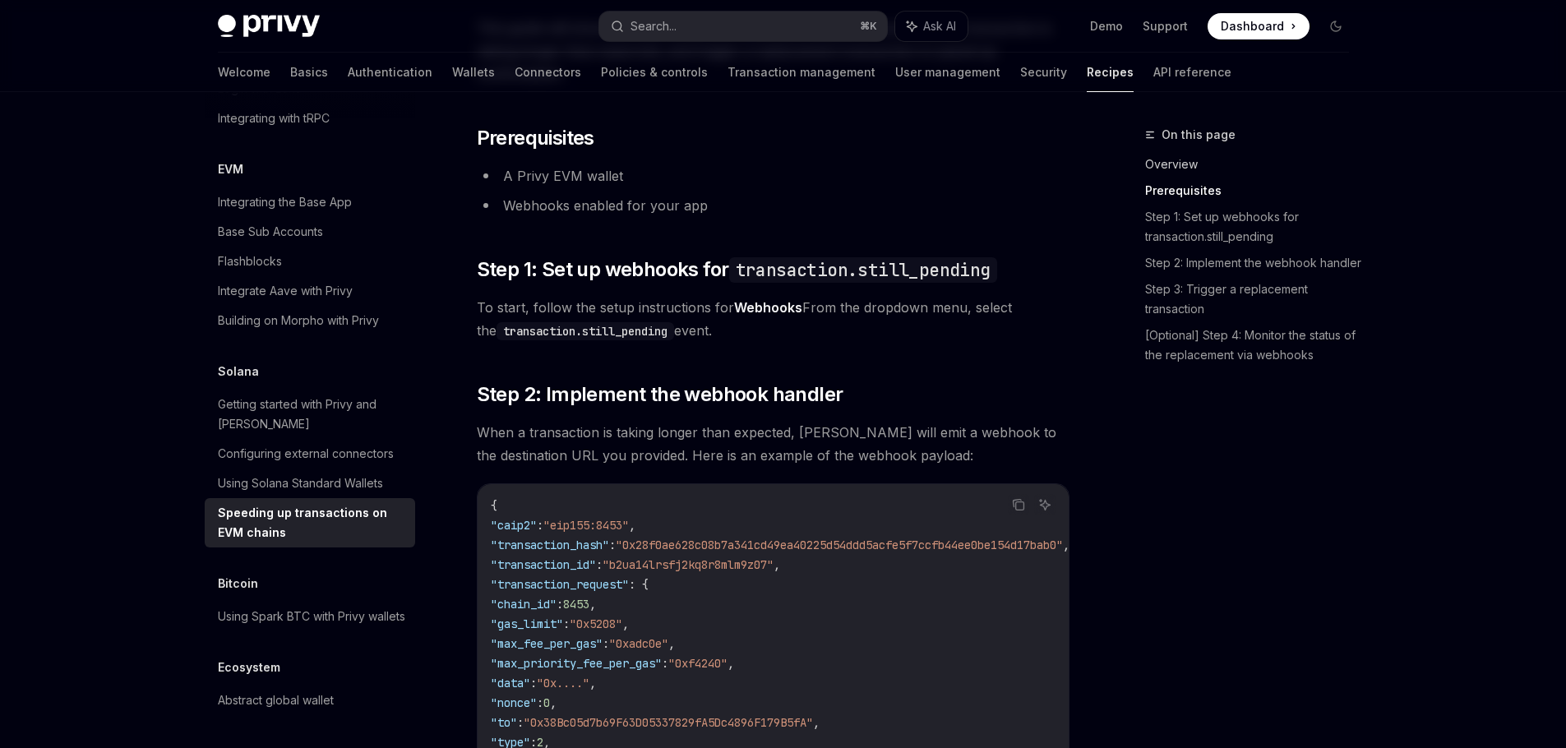
click at [1186, 166] on link "Overview" at bounding box center [1253, 164] width 217 height 26
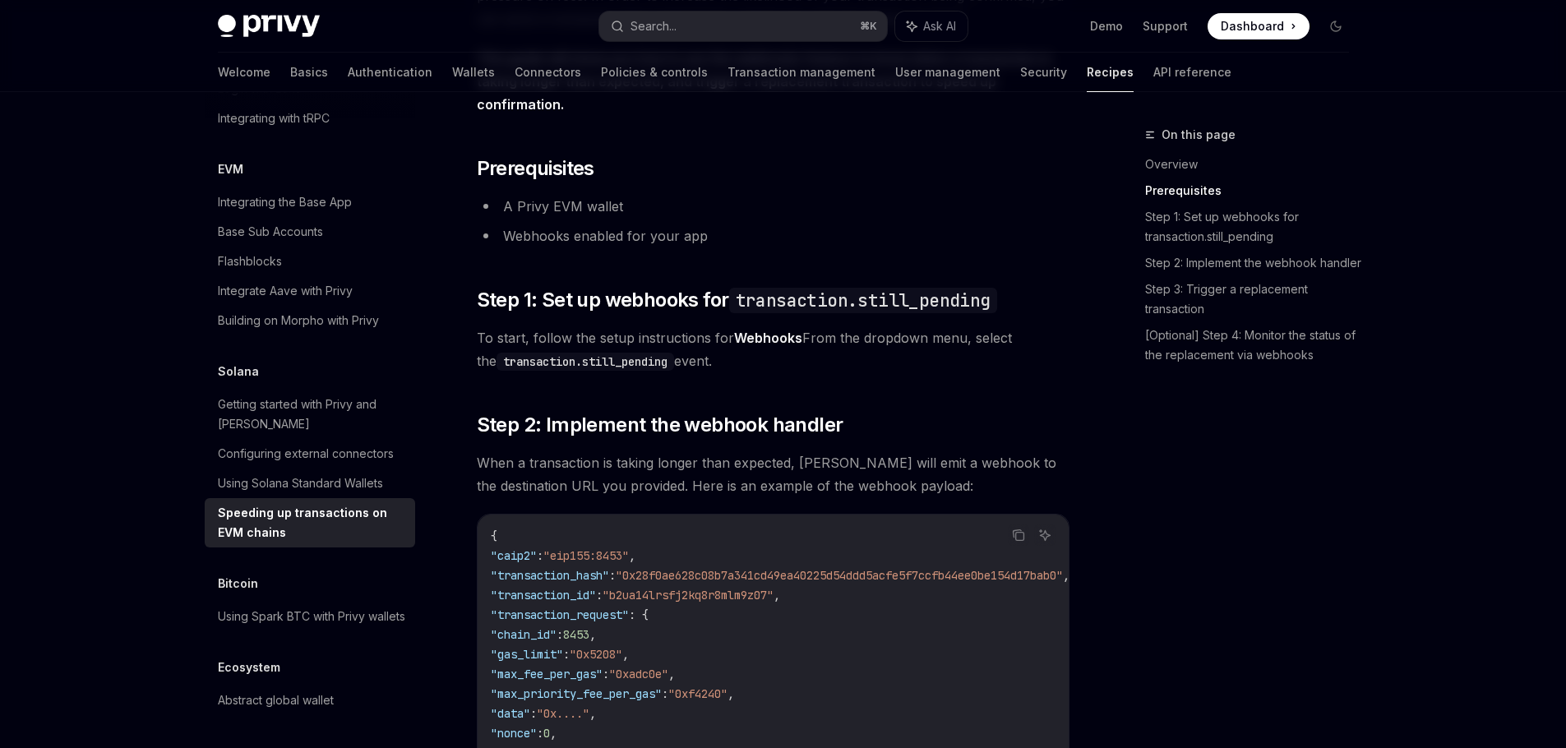
scroll to position [713, 0]
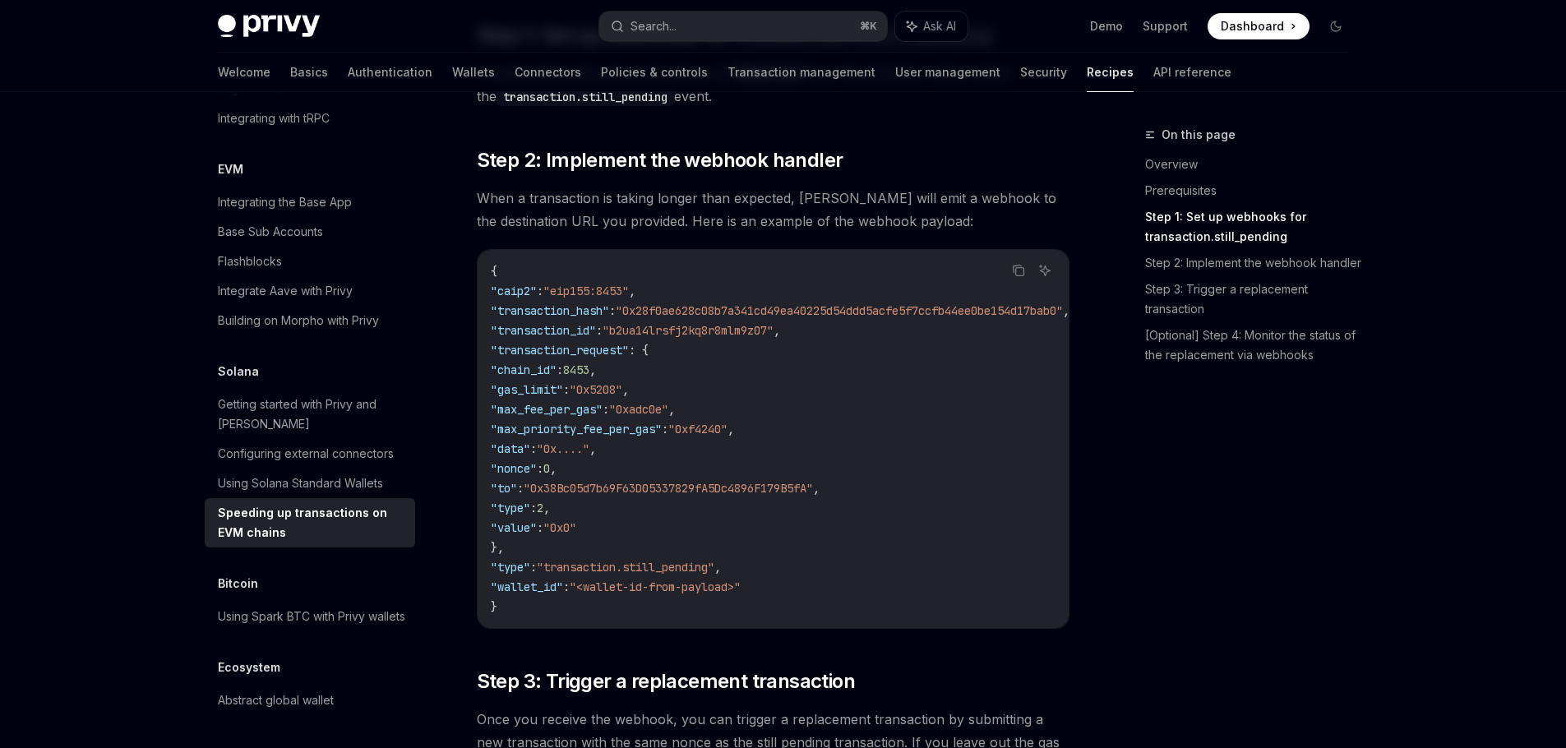
click at [622, 385] on span ""0x5208"" at bounding box center [596, 389] width 53 height 15
copy span "0x5208"
click at [668, 412] on span ""0xadc0e"" at bounding box center [638, 409] width 59 height 15
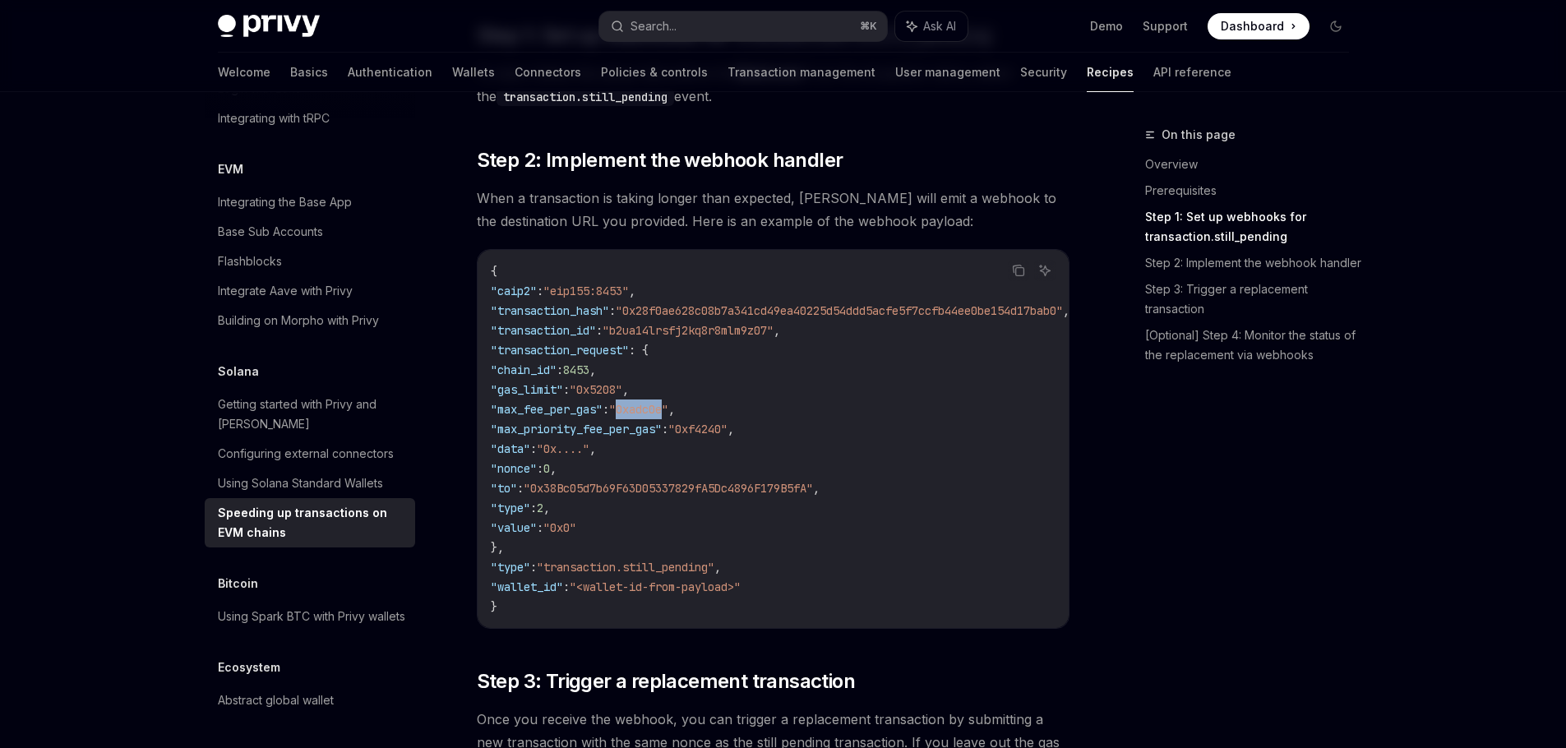
copy span "0xadc0e"
click at [813, 510] on code "{ "caip2" : "eip155:8453" , "transaction_hash" : "0x28f0ae628c08b7a341cd49ea402…" at bounding box center [800, 438] width 618 height 355
click at [727, 429] on span ""0xf4240"" at bounding box center [697, 429] width 59 height 15
copy span "0xf4240"
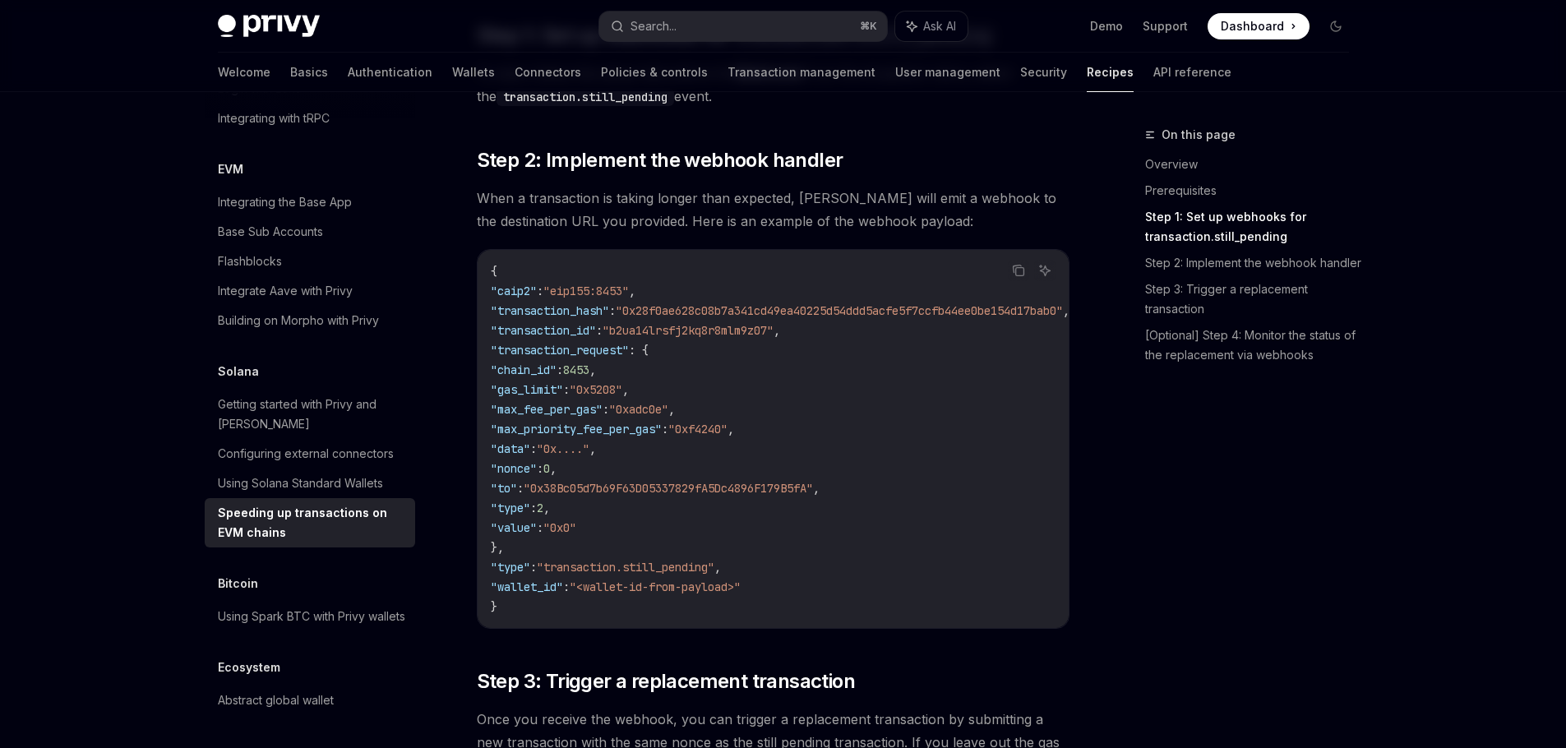
click at [831, 469] on code "{ "caip2" : "eip155:8453" , "transaction_hash" : "0x28f0ae628c08b7a341cd49ea402…" at bounding box center [800, 438] width 618 height 355
click at [835, 468] on code "{ "caip2" : "eip155:8453" , "transaction_hash" : "0x28f0ae628c08b7a341cd49ea402…" at bounding box center [800, 438] width 618 height 355
click at [622, 390] on span ""0x5208"" at bounding box center [596, 389] width 53 height 15
copy span "0x5208"
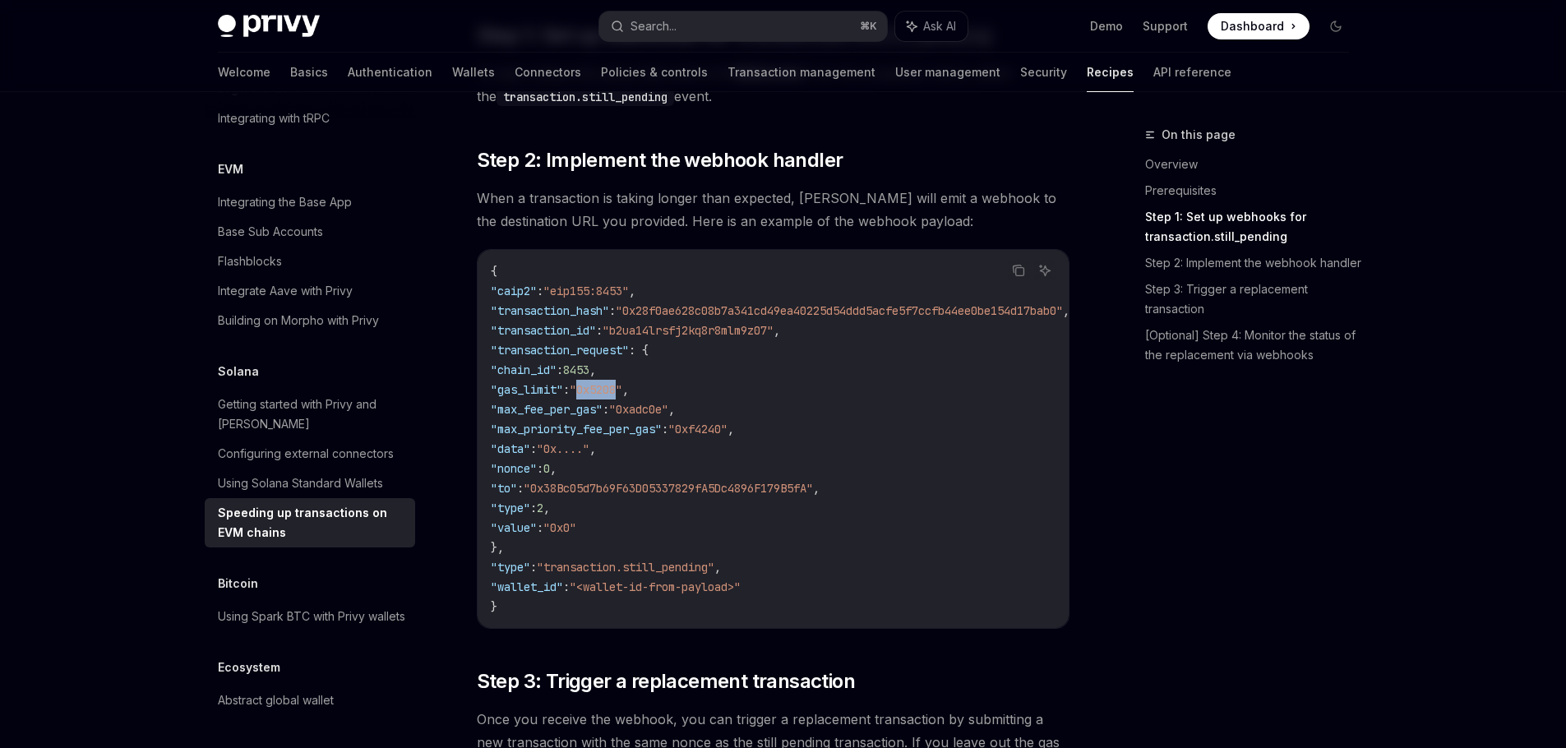
click at [633, 380] on code "{ "caip2" : "eip155:8453" , "transaction_hash" : "0x28f0ae628c08b7a341cd49ea402…" at bounding box center [800, 438] width 618 height 355
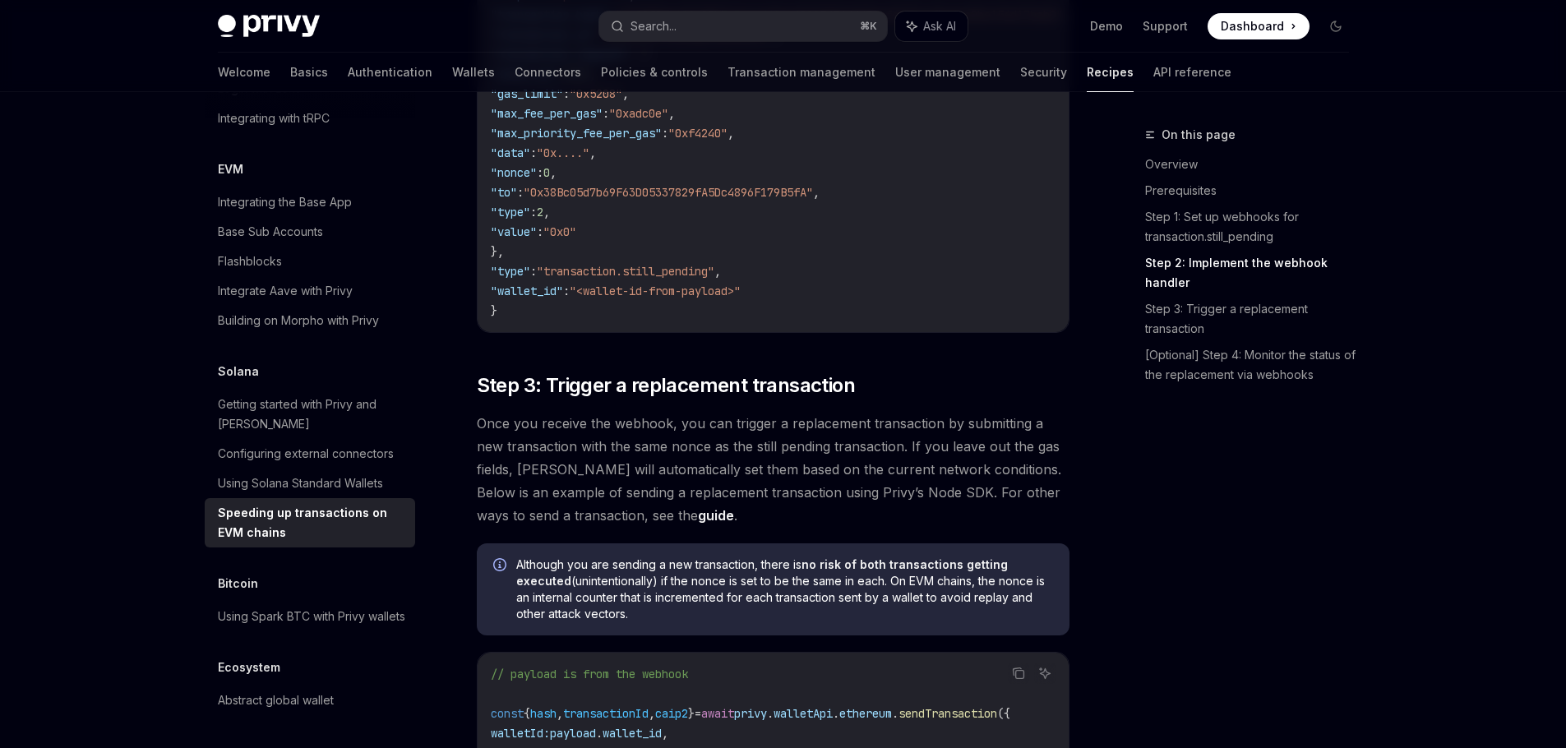
scroll to position [857, 0]
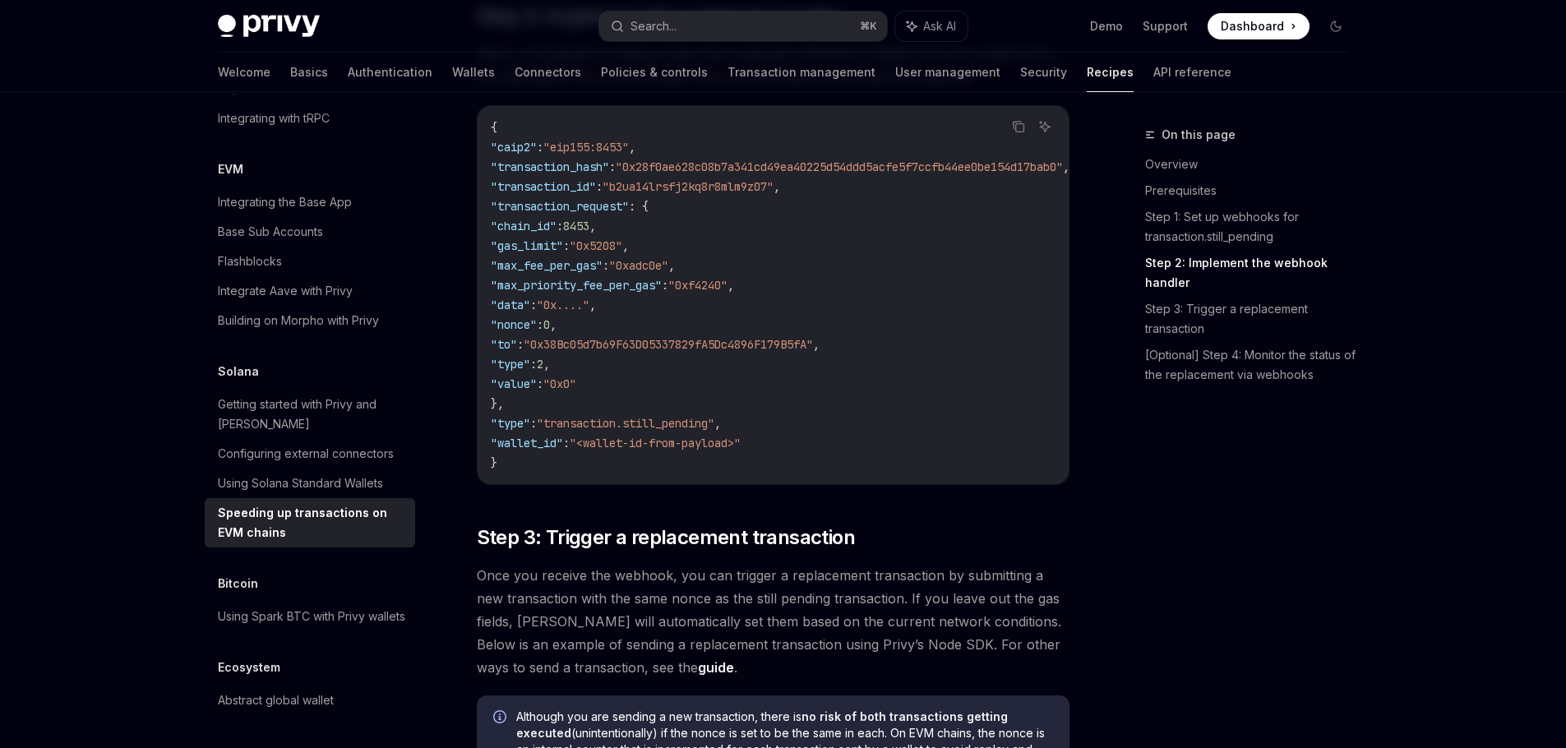
click at [727, 285] on span ""0xf4240"" at bounding box center [697, 285] width 59 height 15
click at [796, 288] on code "{ "caip2" : "eip155:8453" , "transaction_hash" : "0x28f0ae628c08b7a341cd49ea402…" at bounding box center [800, 295] width 618 height 355
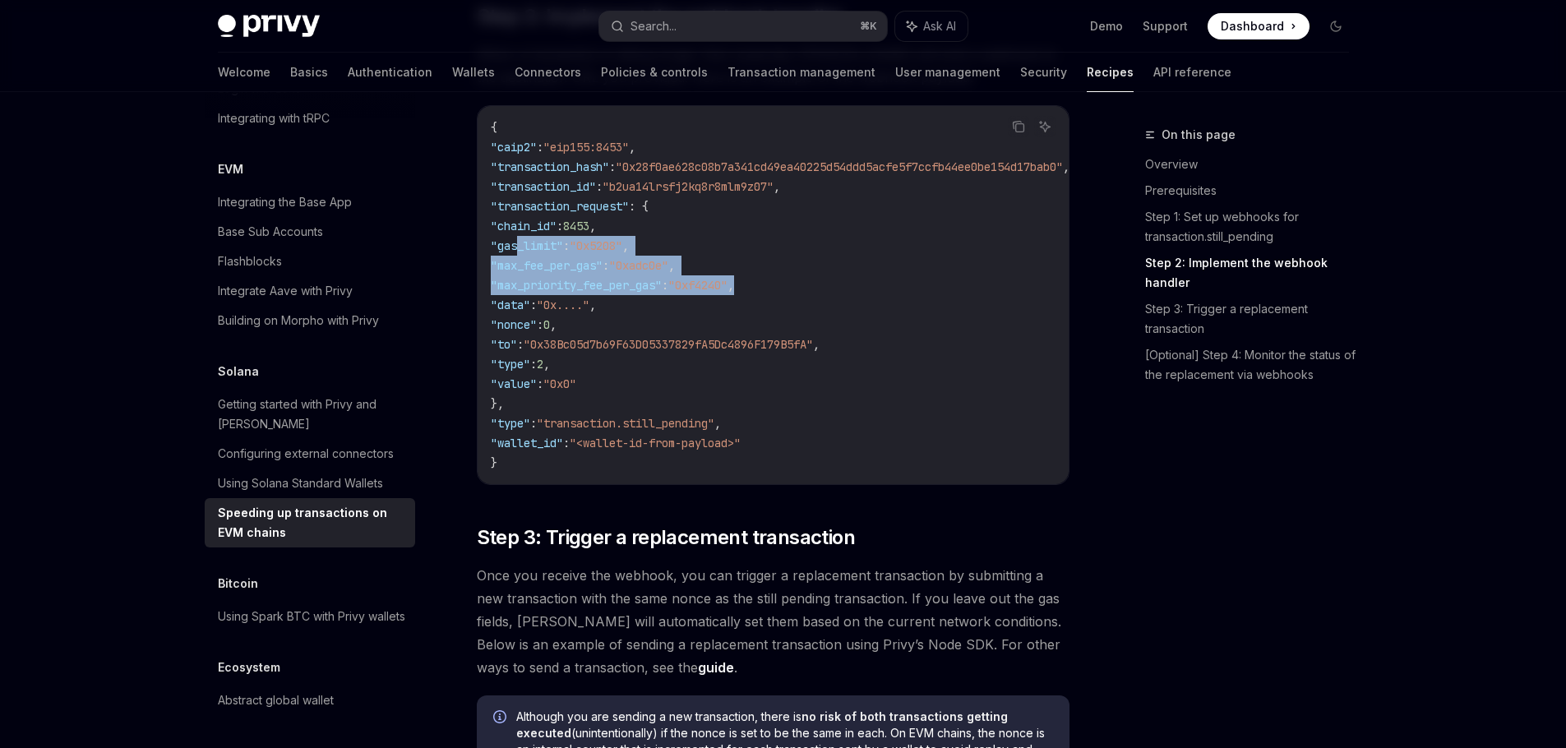
drag, startPoint x: 804, startPoint y: 288, endPoint x: 568, endPoint y: 230, distance: 242.8
click at [518, 246] on code "{ "caip2" : "eip155:8453" , "transaction_hash" : "0x28f0ae628c08b7a341cd49ea402…" at bounding box center [800, 295] width 618 height 355
copy code ""gas_limit" : "0x5208" , "max_fee_per_gas" : "0xadc0e" , "max_priority_fee_per_…"
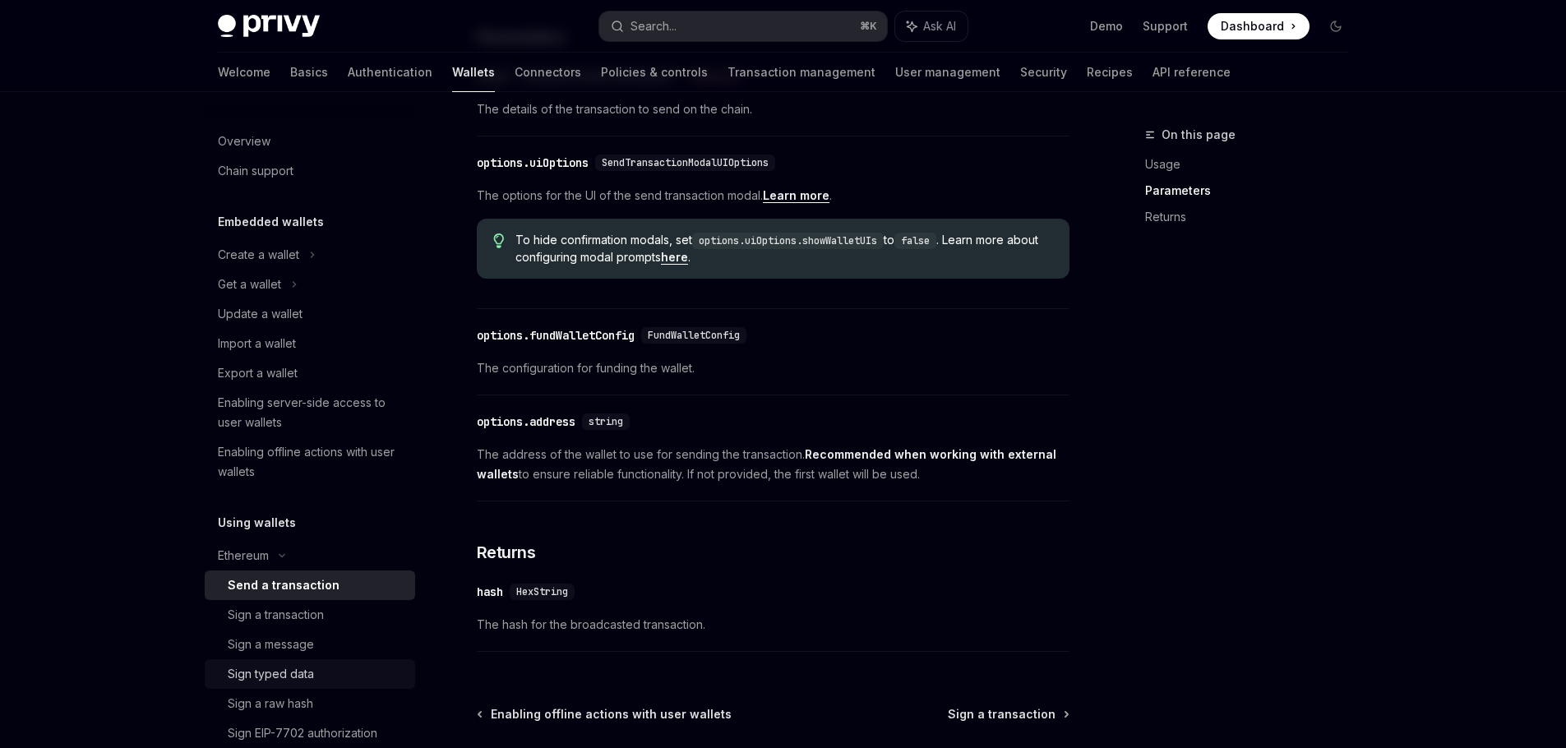
scroll to position [201, 0]
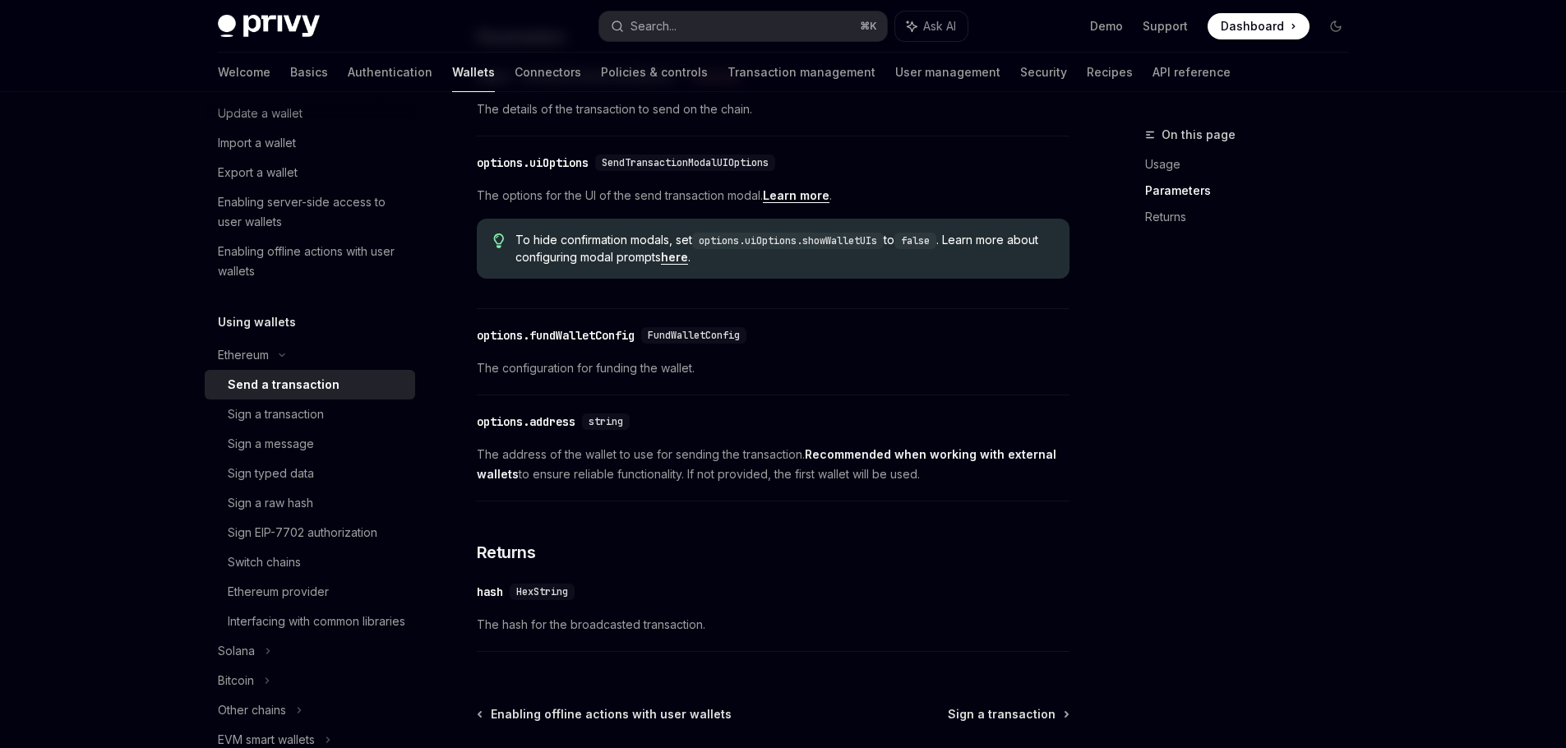
click at [75, 542] on div "Privy Docs home page Search... ⌘ K Ask AI Demo Support Dashboard Dashboard Sear…" at bounding box center [783, 68] width 1566 height 1671
click at [303, 599] on div "Ethereum provider" at bounding box center [278, 592] width 101 height 20
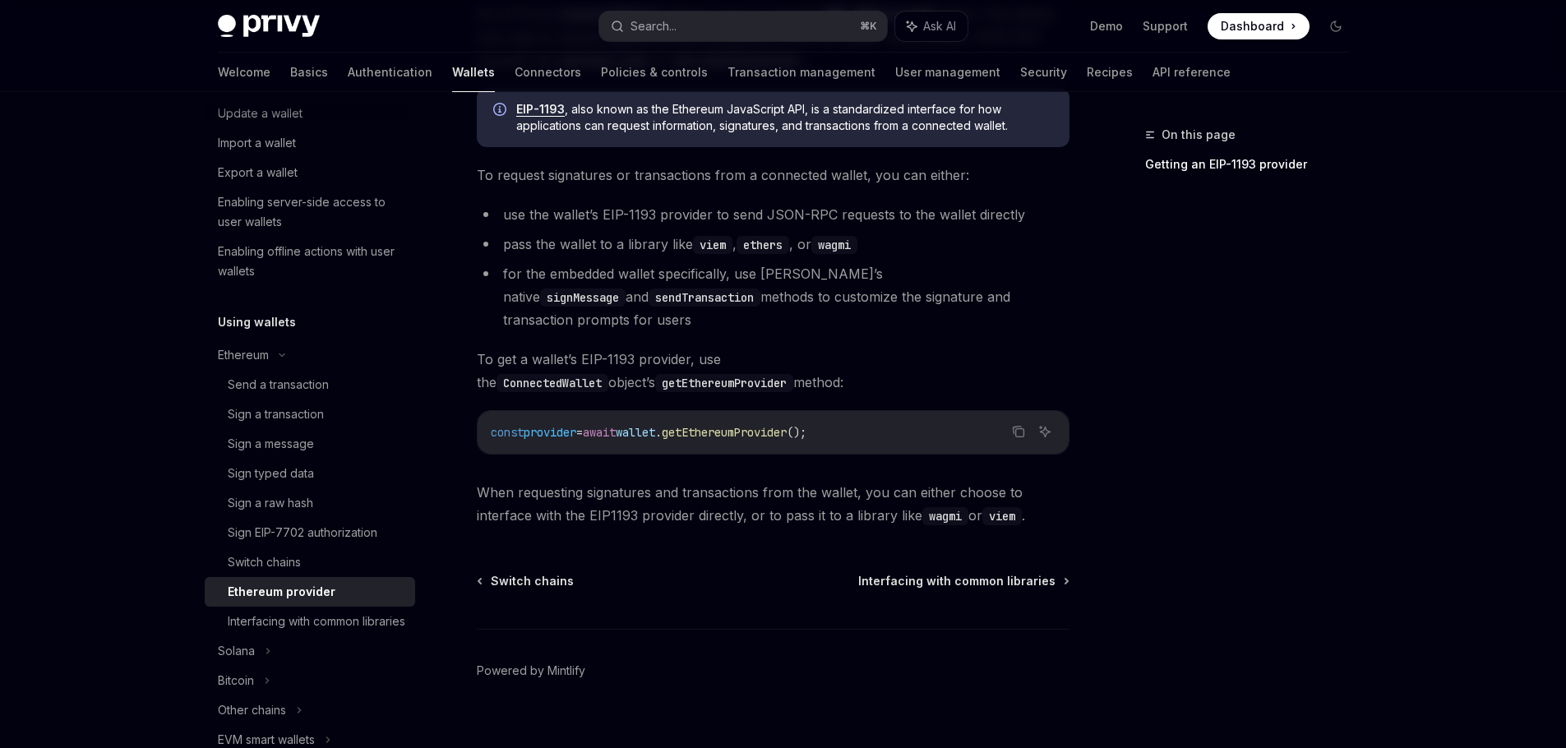
scroll to position [266, 0]
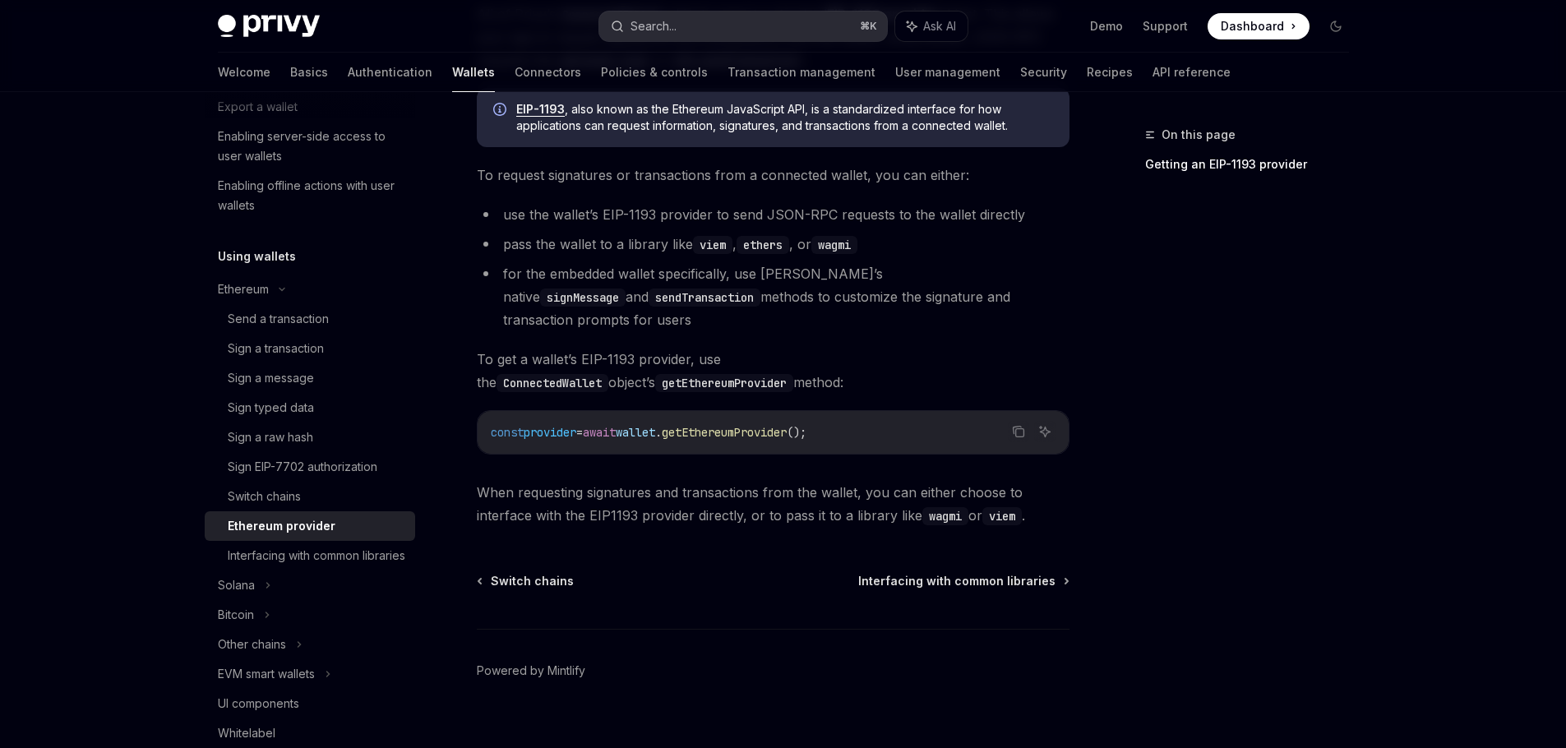
click at [674, 33] on div "Search..." at bounding box center [653, 26] width 46 height 20
type textarea "*"
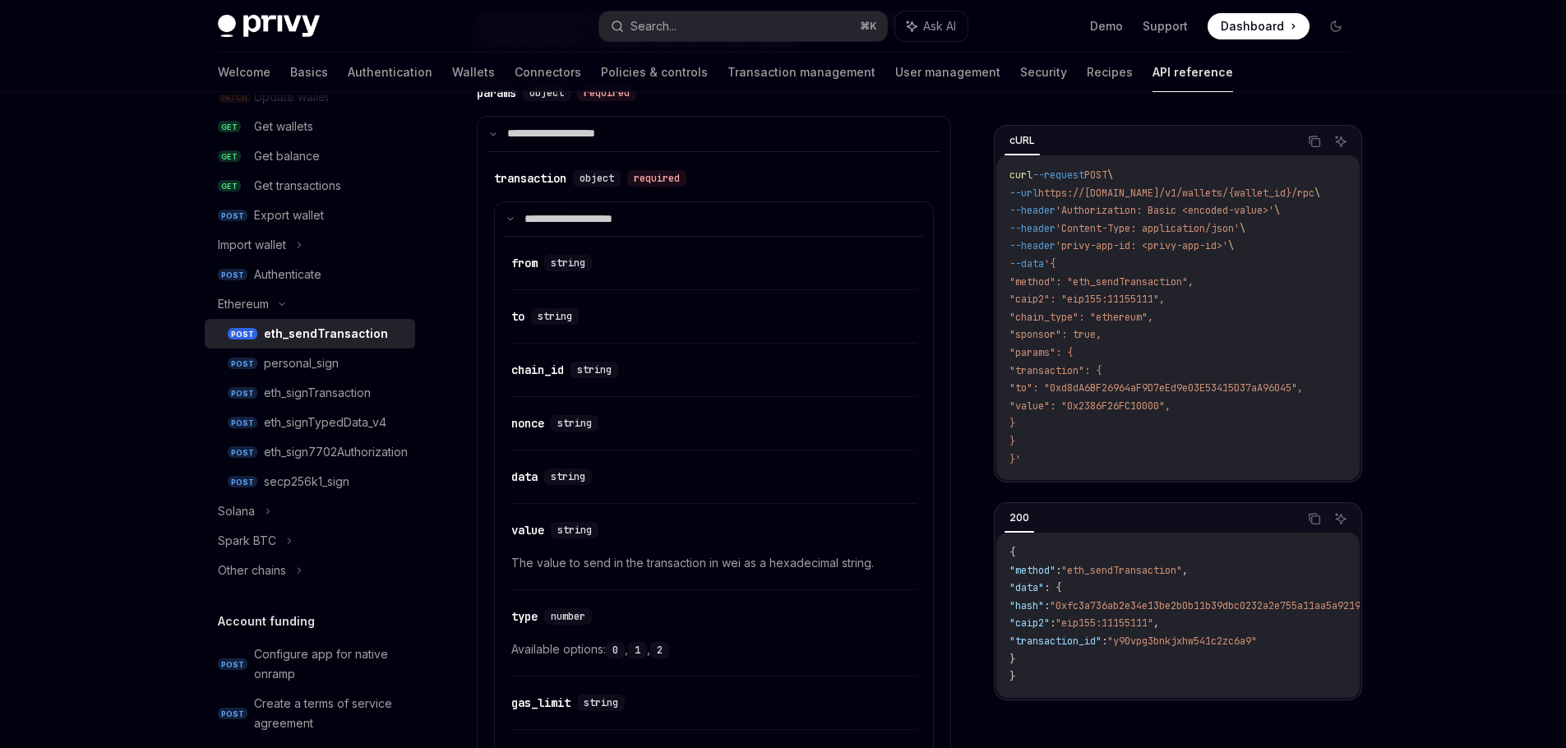
scroll to position [1126, 0]
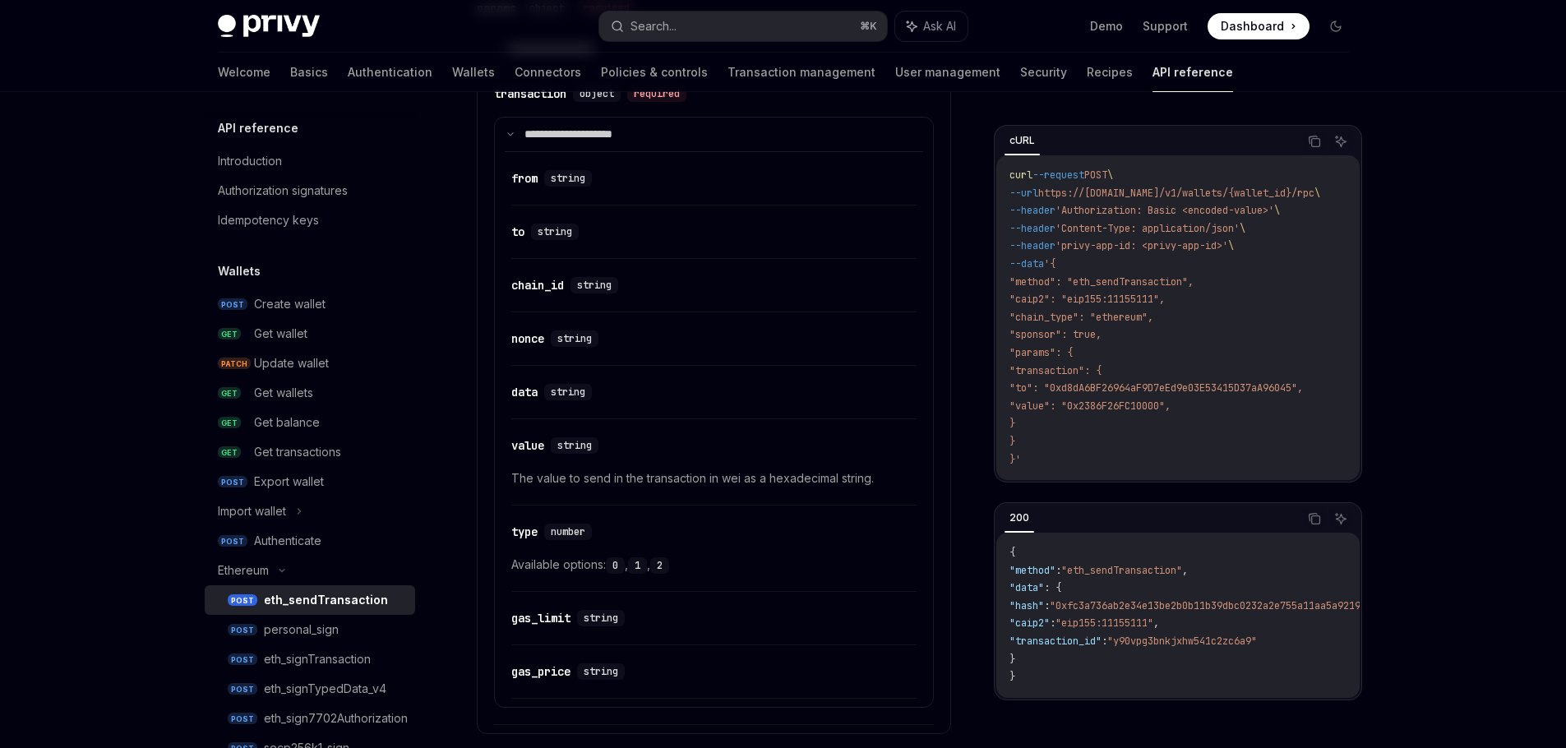
scroll to position [266, 0]
